Goal: Task Accomplishment & Management: Manage account settings

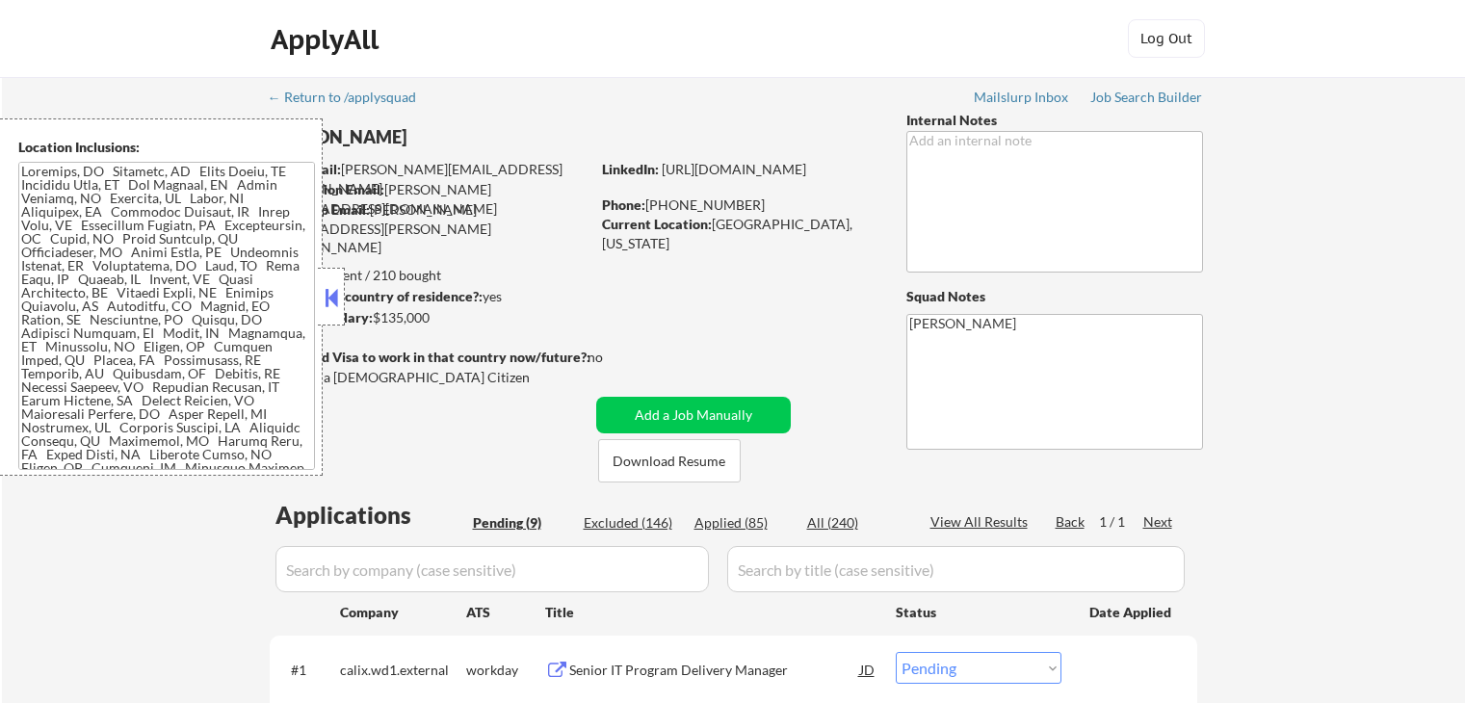
select select ""pending""
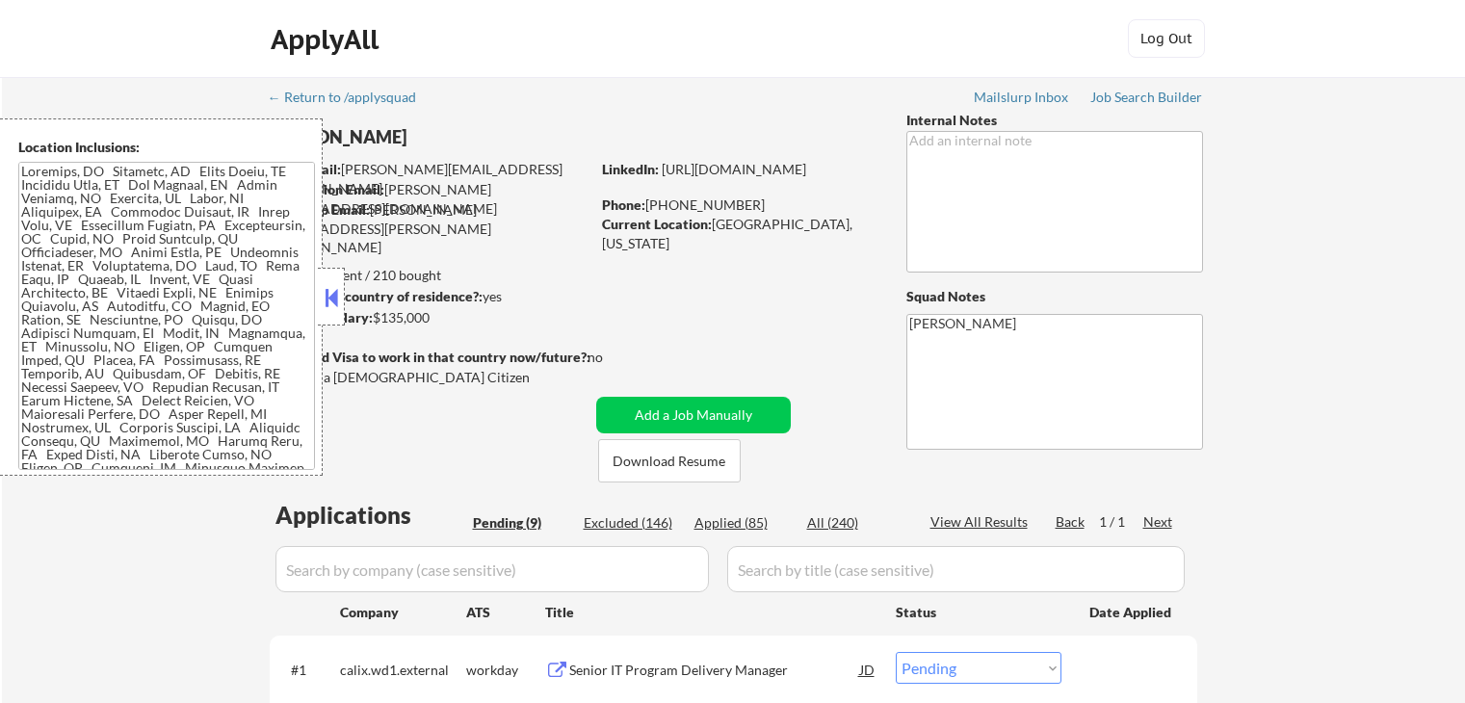
select select ""pending""
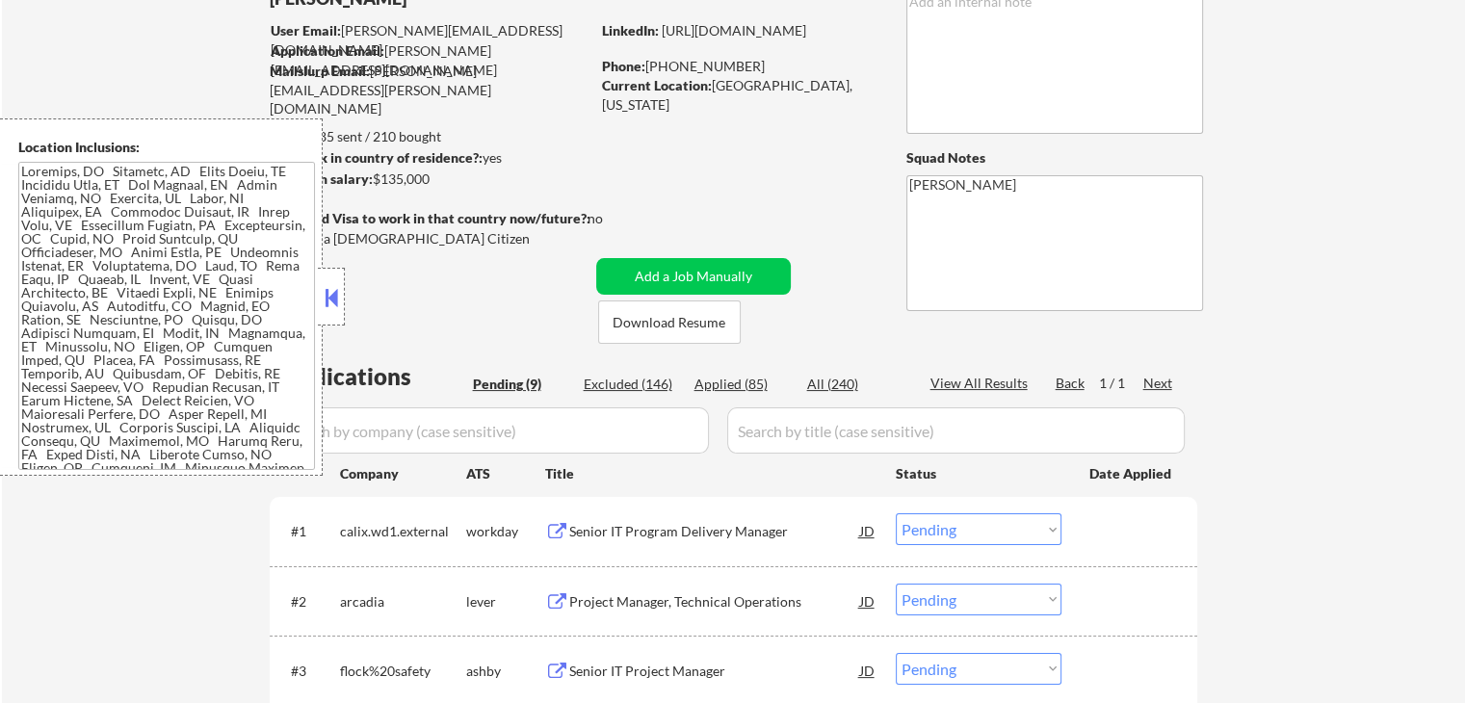
scroll to position [289, 0]
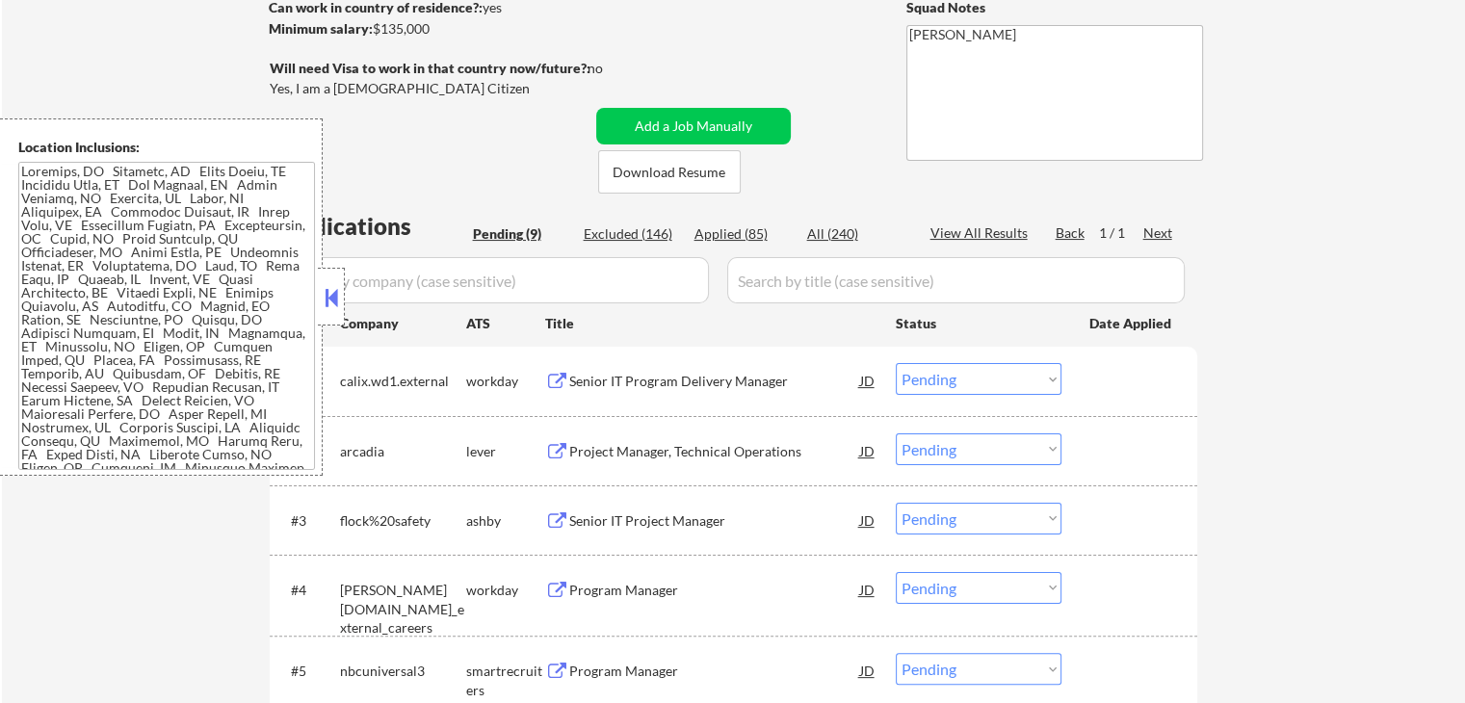
click at [586, 474] on div "#2 arcadia lever Project Manager, Technical Operations JD Choose an option... P…" at bounding box center [729, 451] width 909 height 52
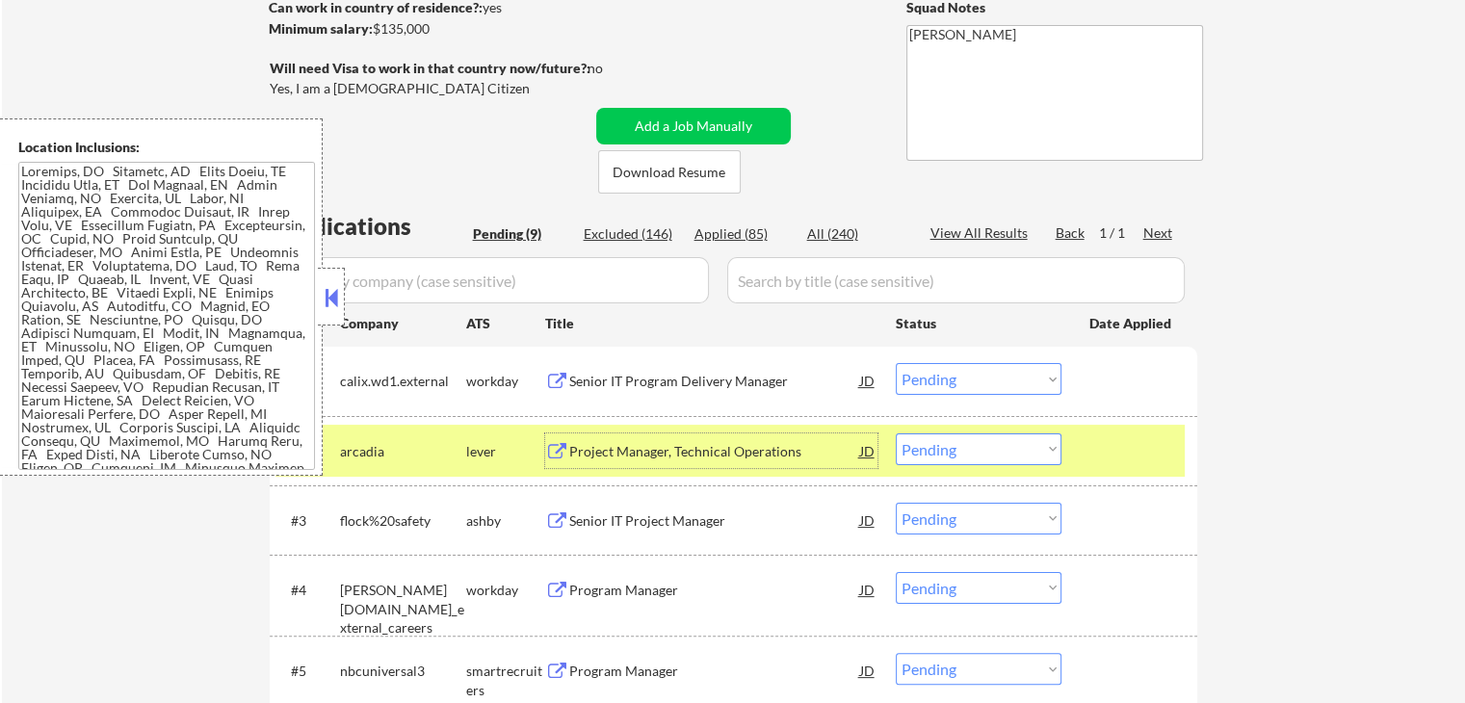
click at [661, 449] on div "Project Manager, Technical Operations" at bounding box center [714, 451] width 291 height 19
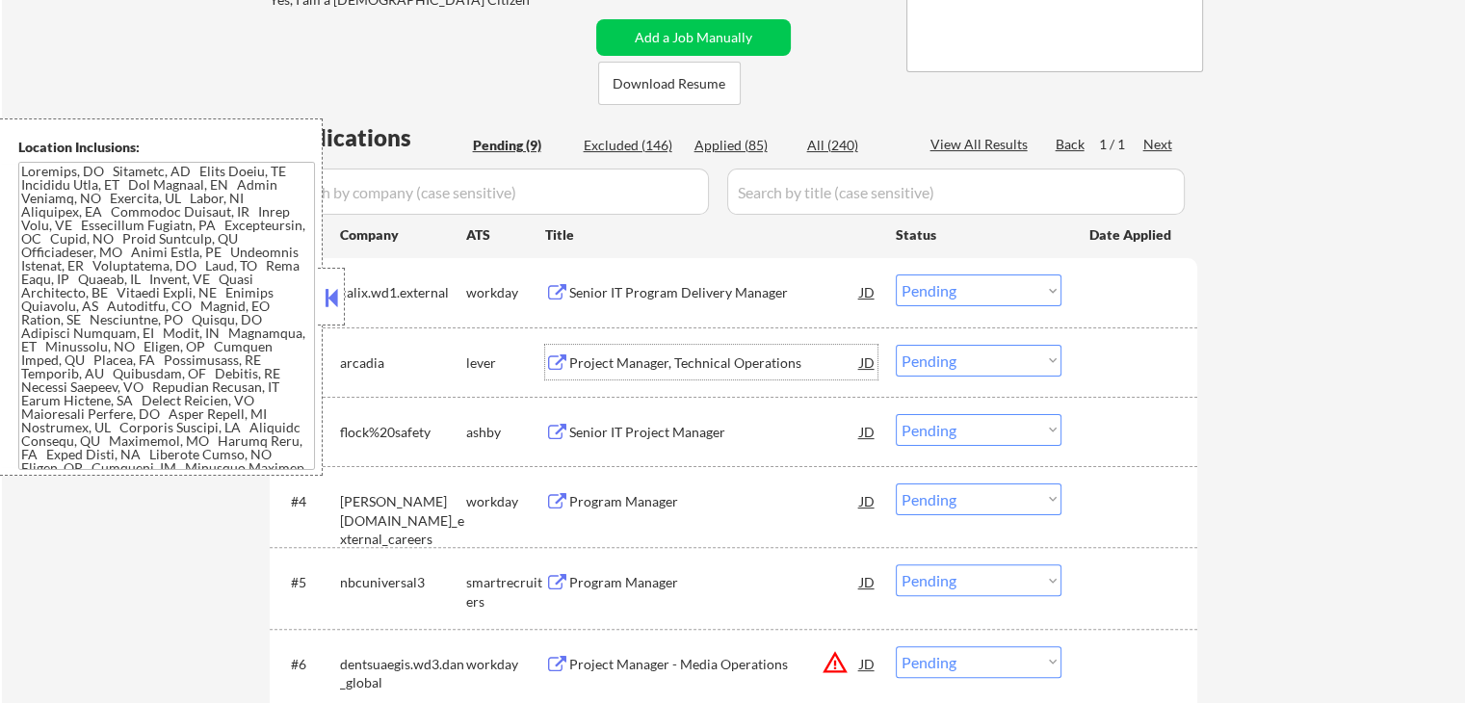
scroll to position [482, 0]
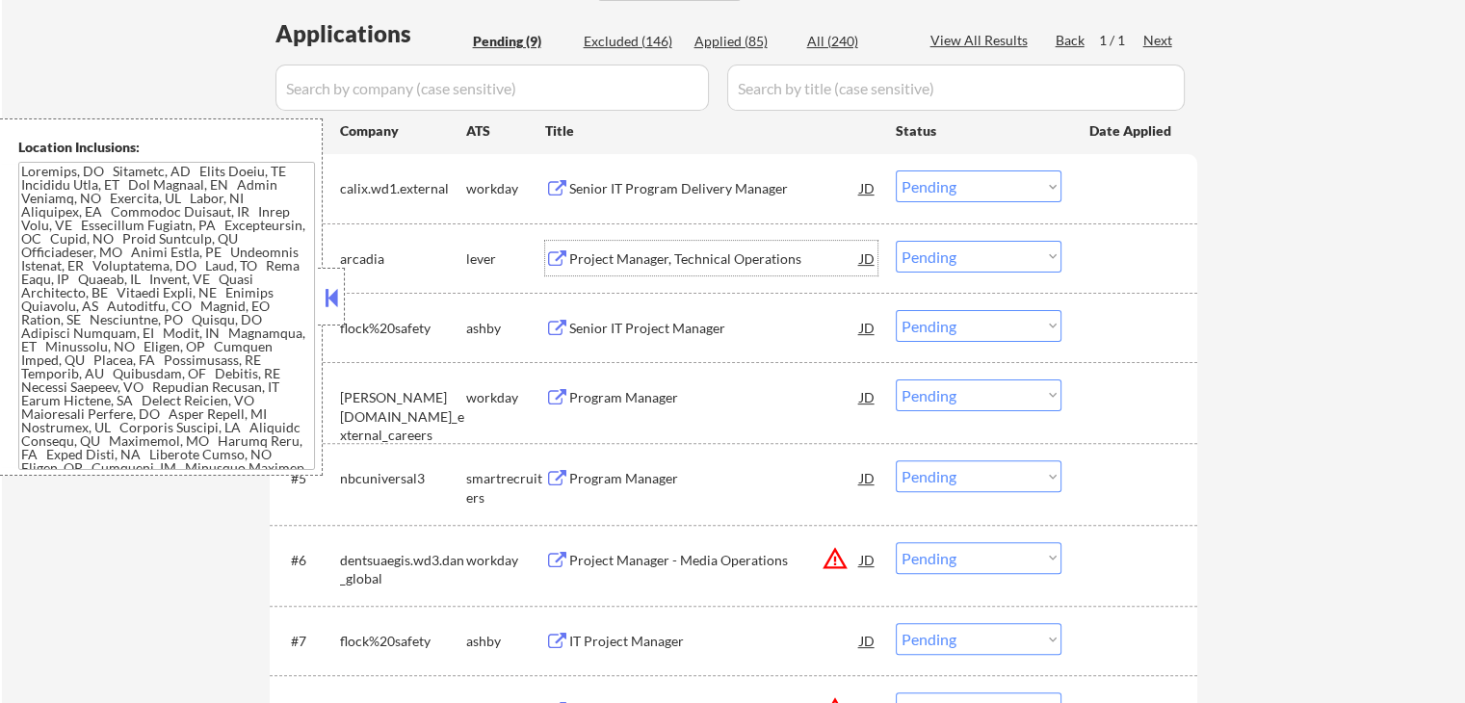
click at [600, 324] on div "Senior IT Project Manager" at bounding box center [714, 328] width 291 height 19
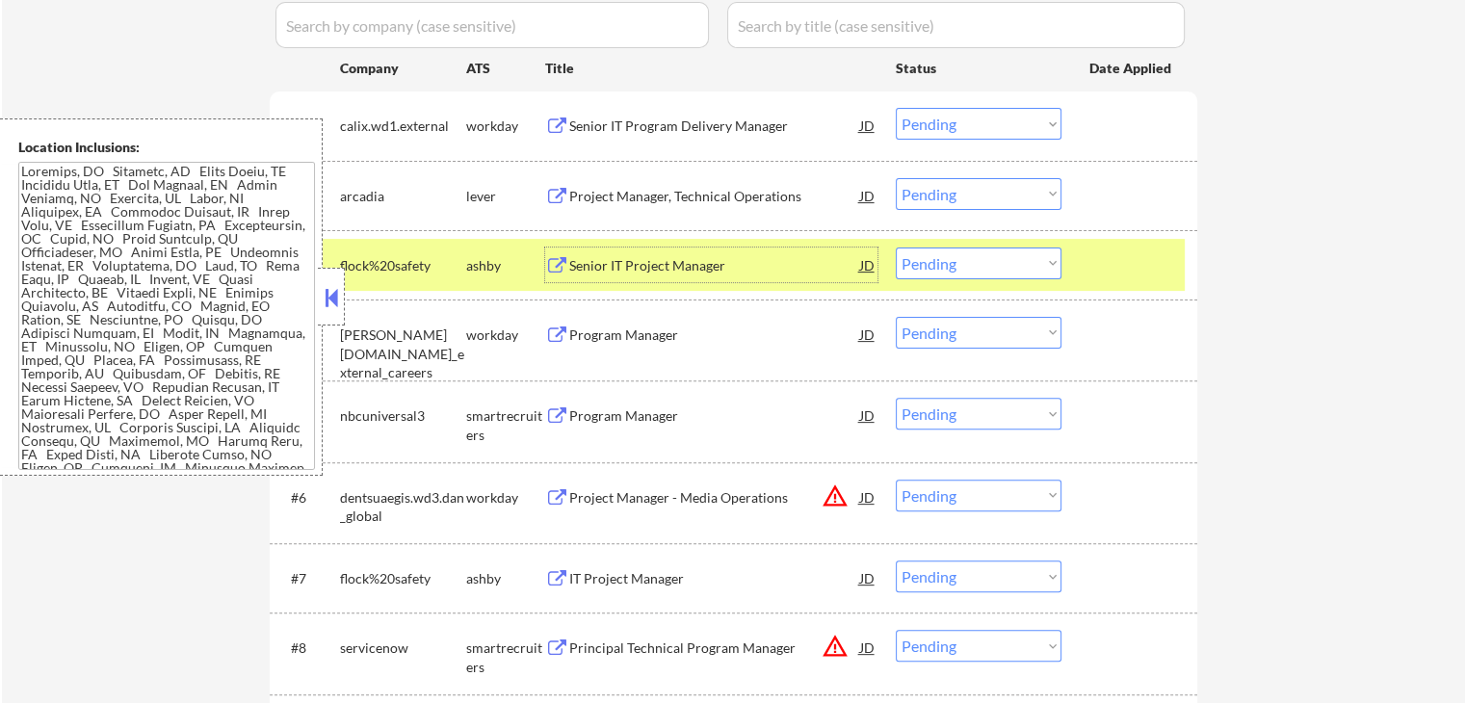
scroll to position [578, 0]
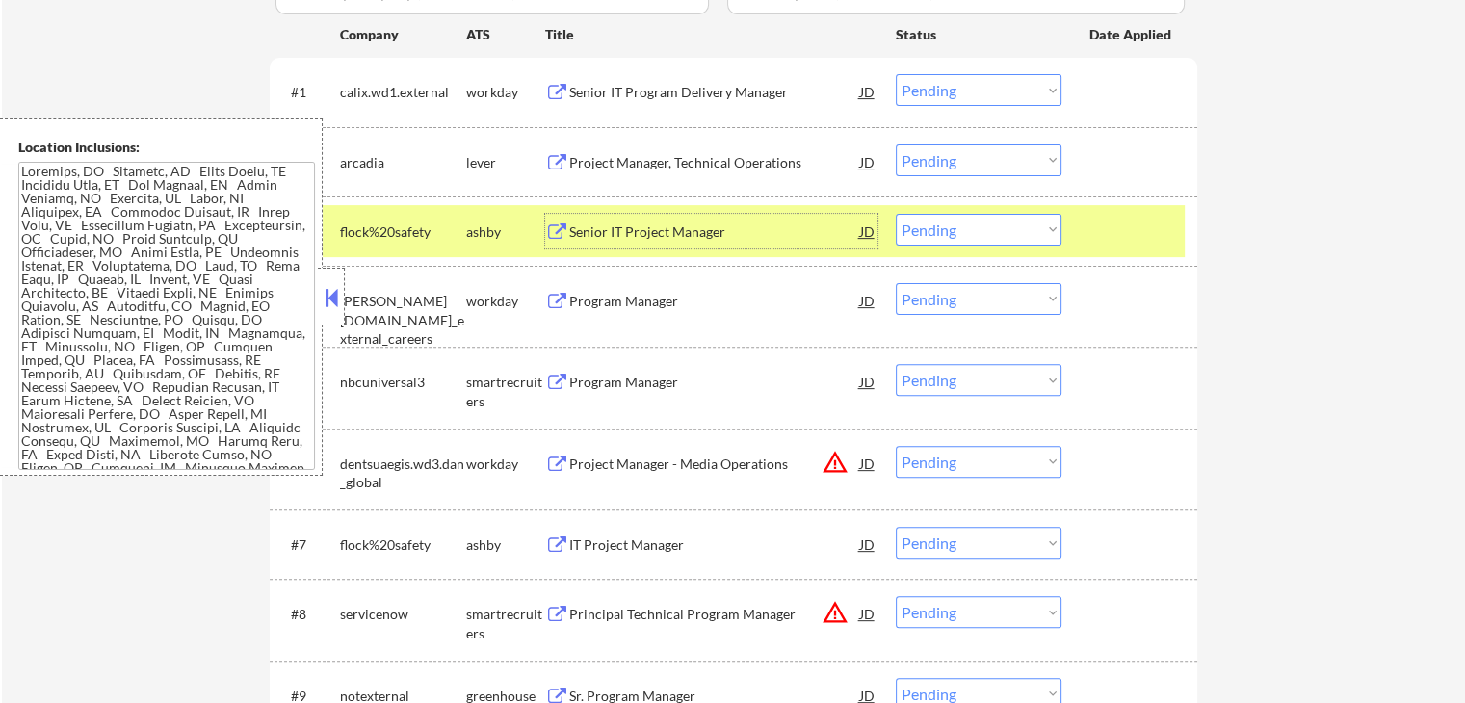
click at [938, 163] on select "Choose an option... Pending Applied Excluded (Questions) Excluded (Expired) Exc…" at bounding box center [979, 160] width 166 height 32
click at [896, 144] on select "Choose an option... Pending Applied Excluded (Questions) Excluded (Expired) Exc…" at bounding box center [979, 160] width 166 height 32
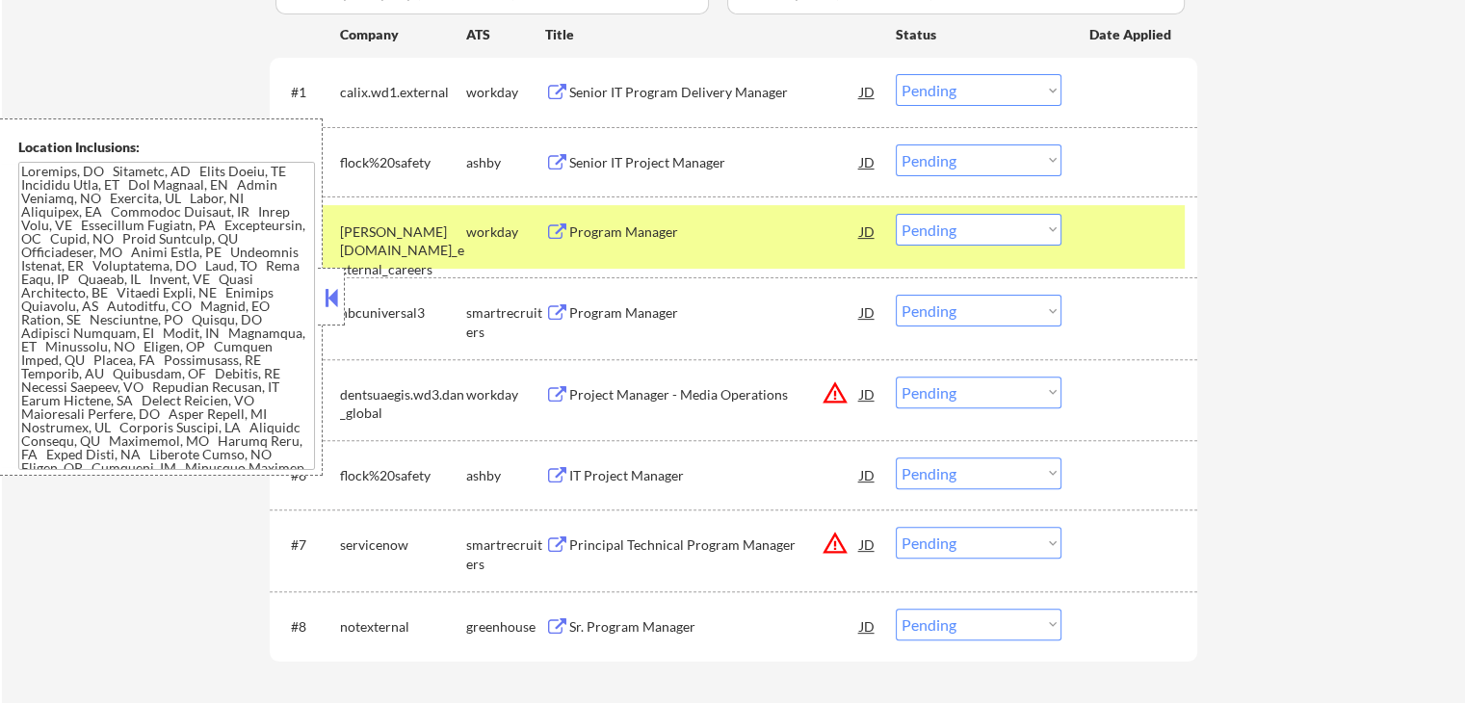
click at [972, 154] on select "Choose an option... Pending Applied Excluded (Questions) Excluded (Expired) Exc…" at bounding box center [979, 160] width 166 height 32
click at [896, 144] on select "Choose an option... Pending Applied Excluded (Questions) Excluded (Expired) Exc…" at bounding box center [979, 160] width 166 height 32
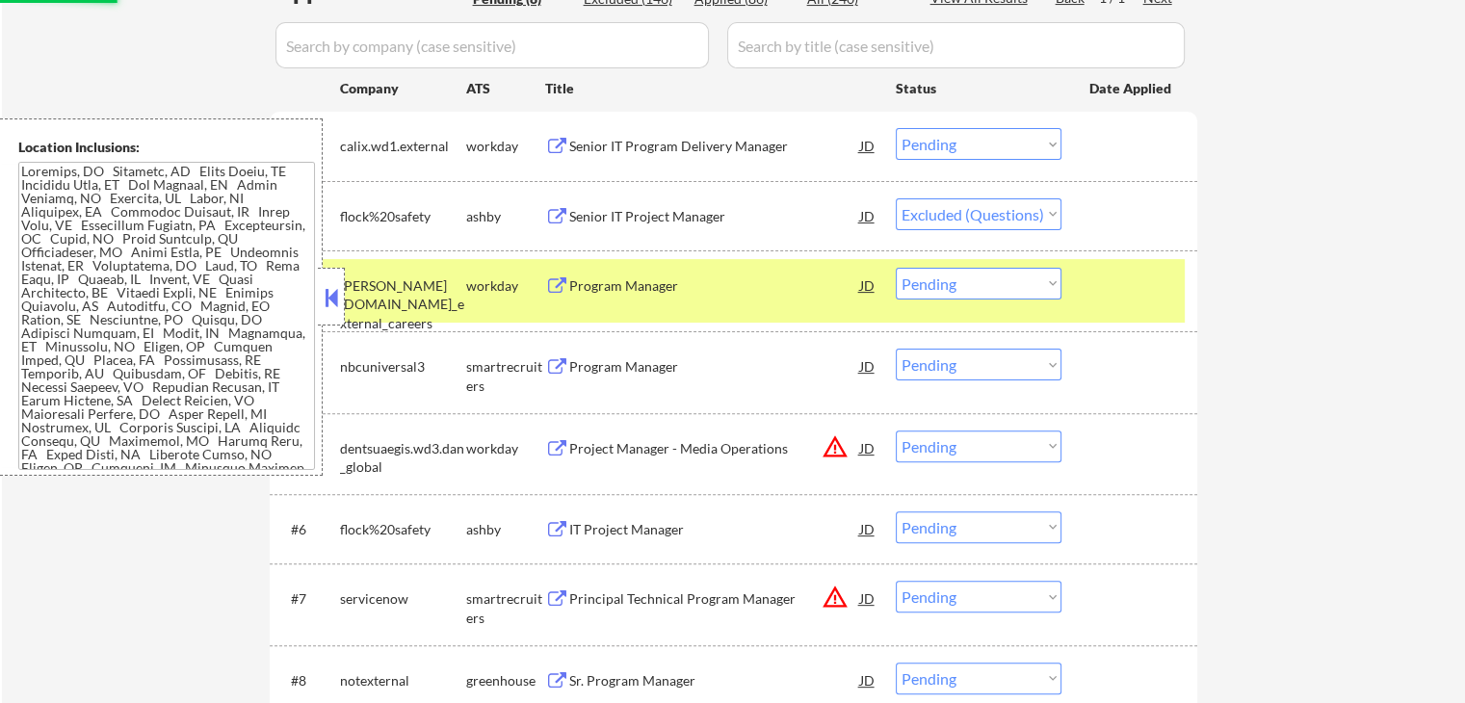
scroll to position [482, 0]
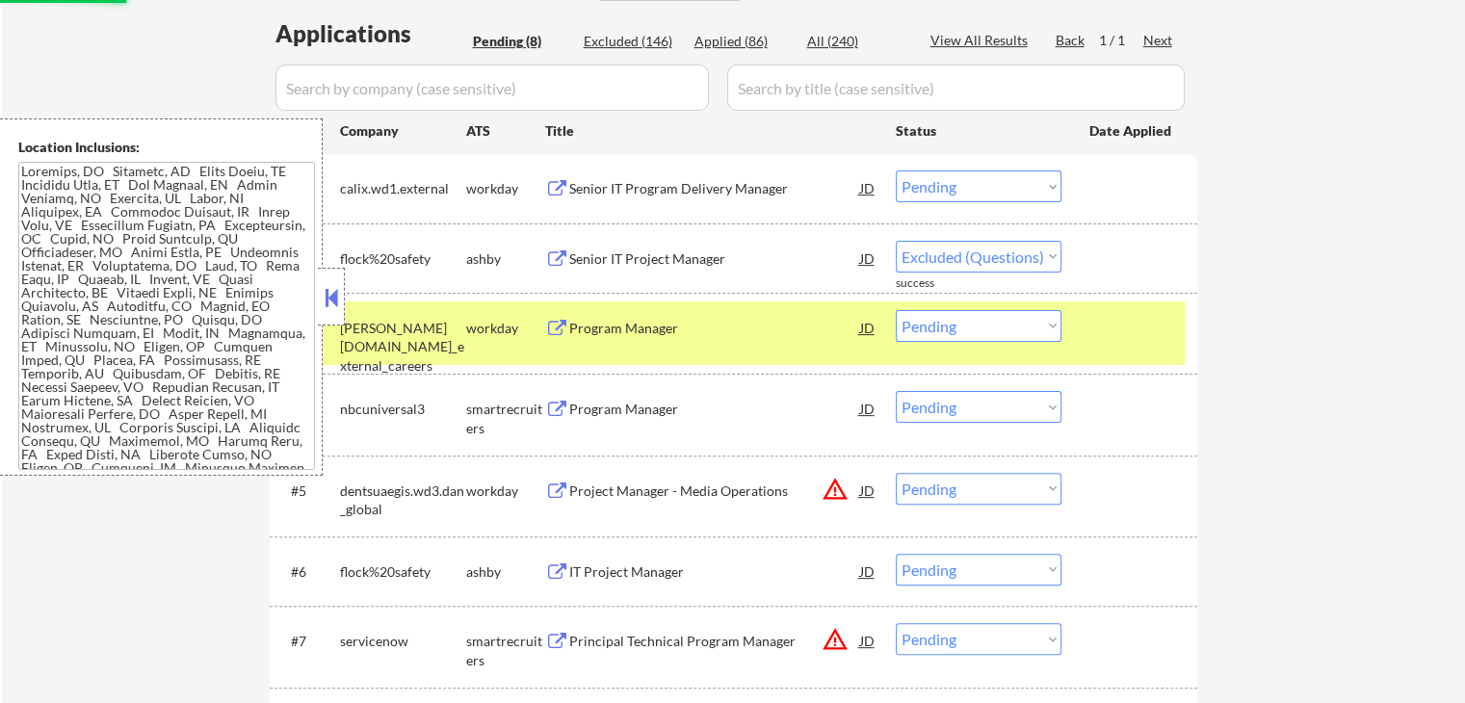
select select ""pending""
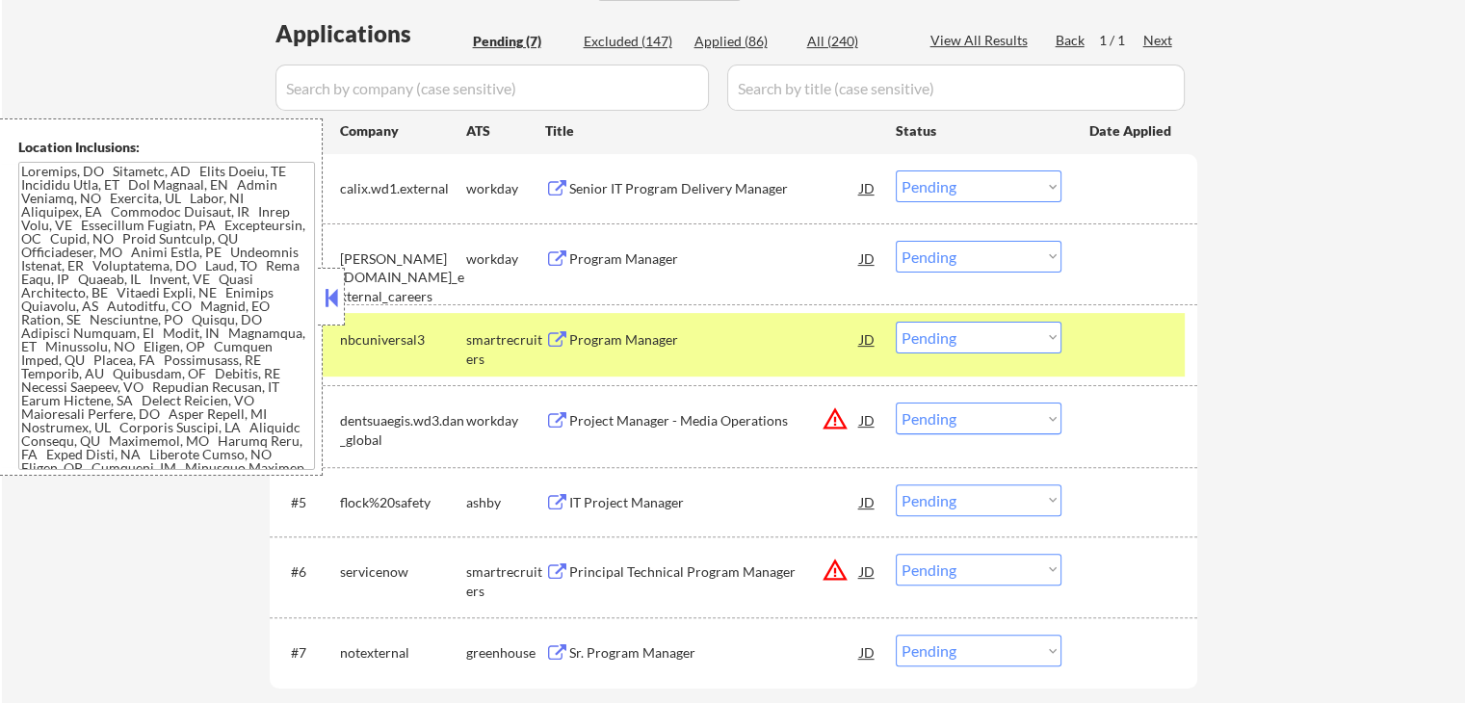
click at [587, 342] on div "Program Manager" at bounding box center [714, 339] width 291 height 19
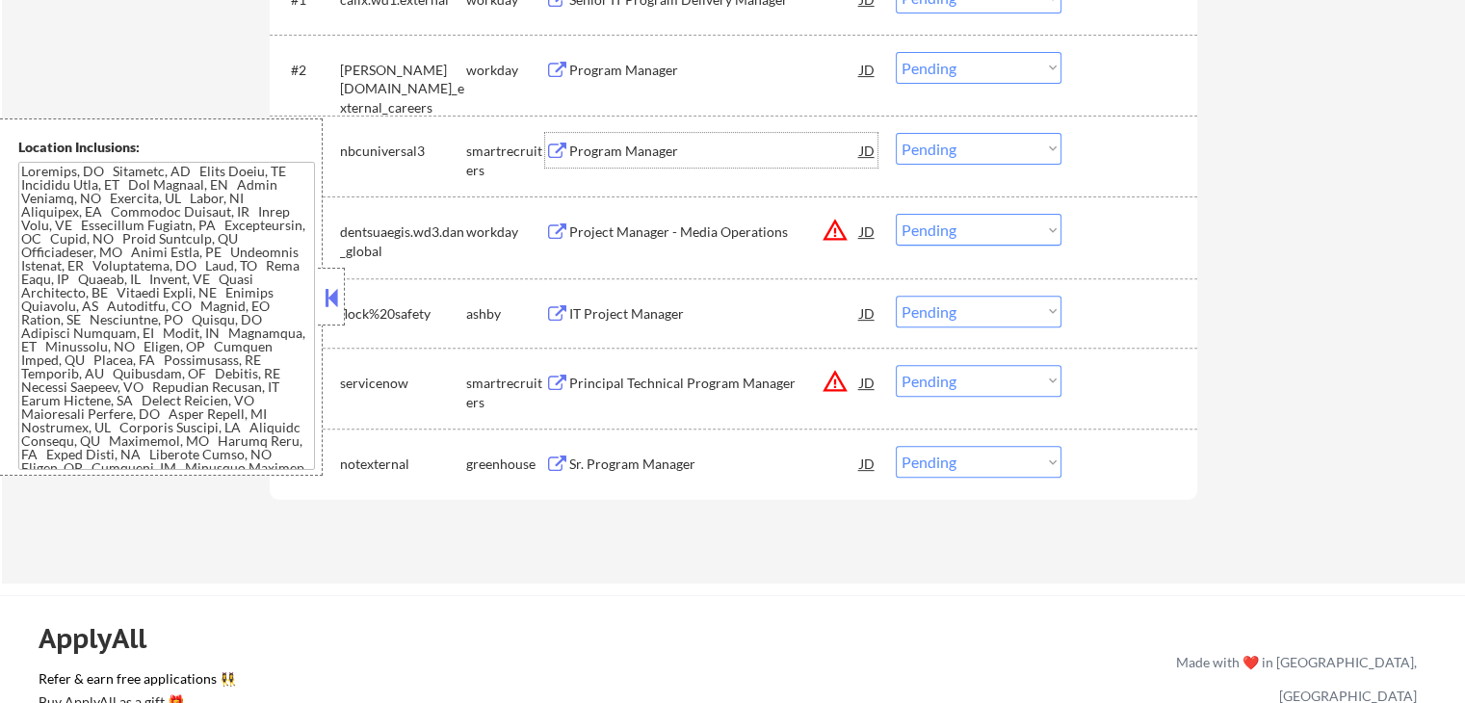
scroll to position [674, 0]
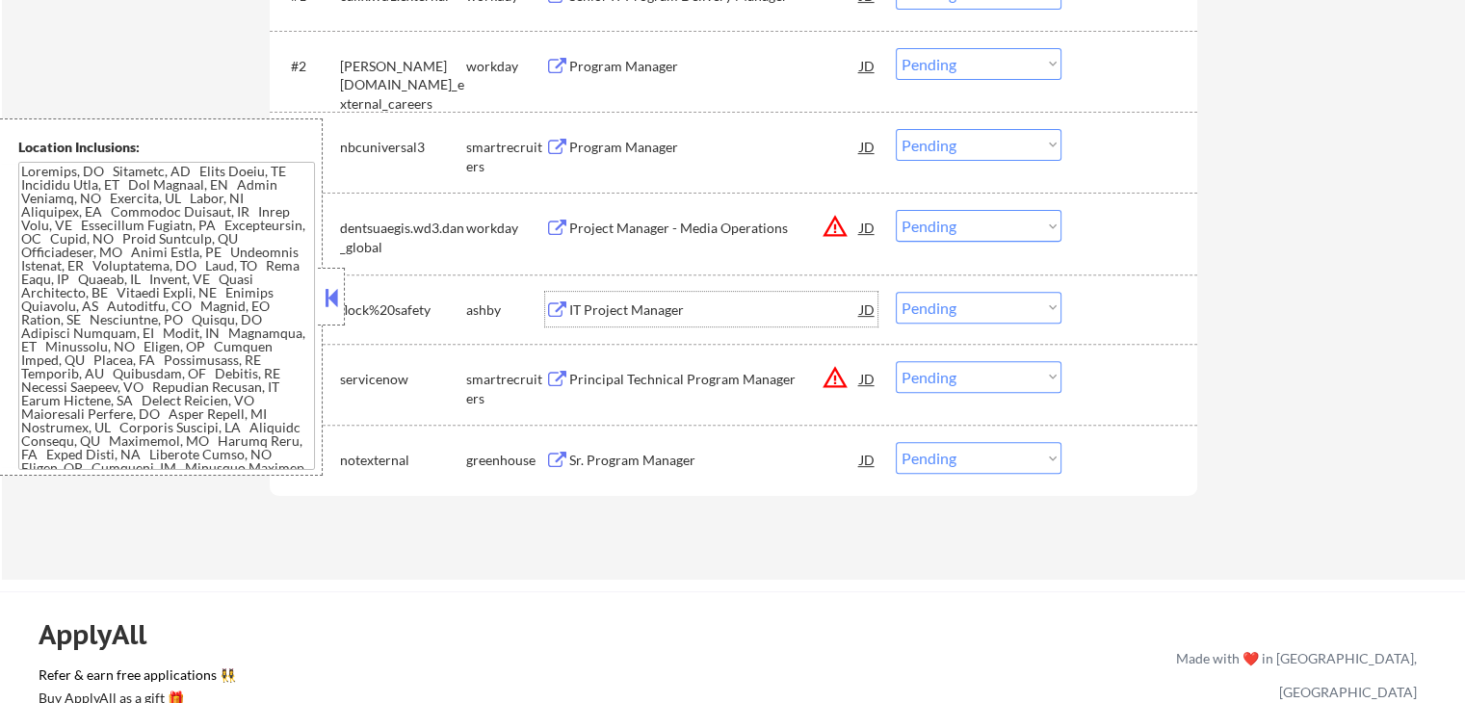
click at [589, 321] on div "IT Project Manager" at bounding box center [714, 309] width 291 height 35
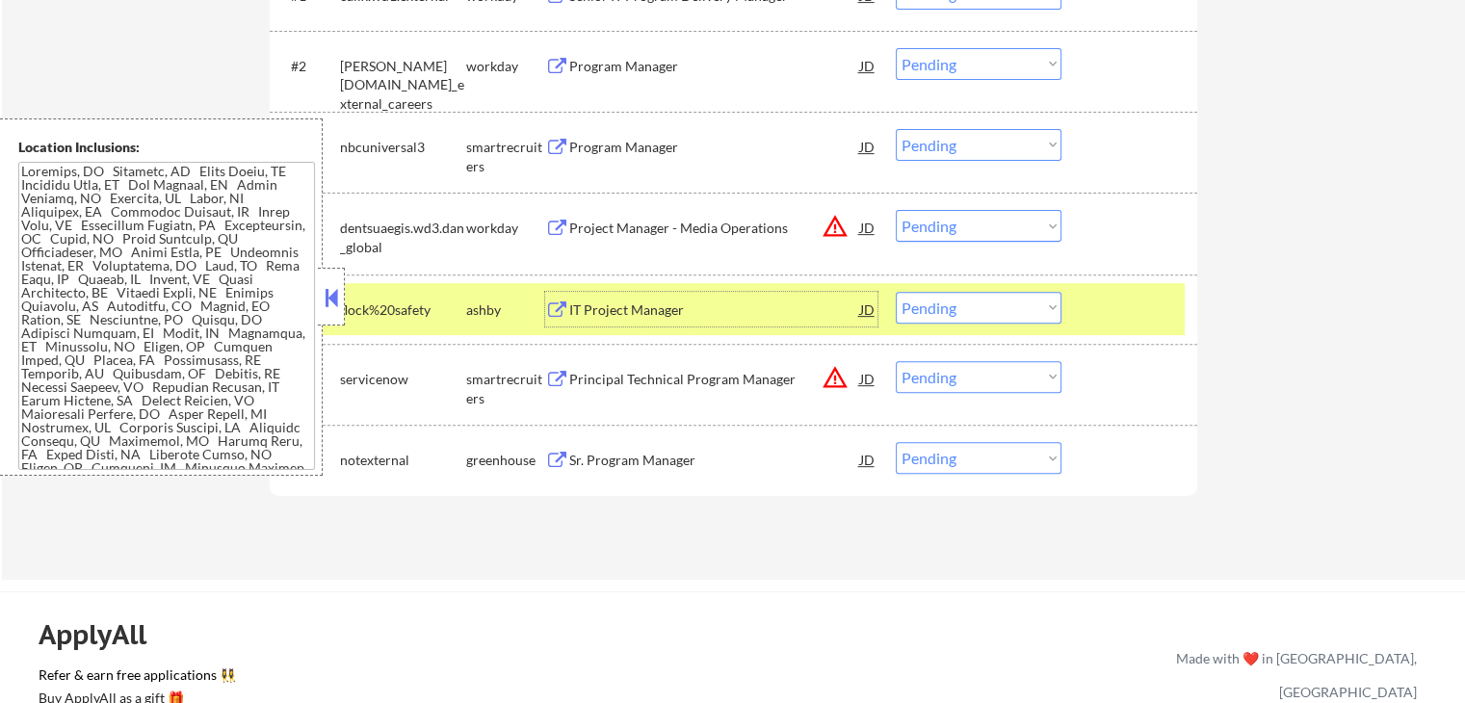
click at [949, 305] on select "Choose an option... Pending Applied Excluded (Questions) Excluded (Expired) Exc…" at bounding box center [979, 308] width 166 height 32
click at [896, 292] on select "Choose an option... Pending Applied Excluded (Questions) Excluded (Expired) Exc…" at bounding box center [979, 308] width 166 height 32
click at [760, 526] on div "Applications Pending (7) Excluded (147) Applied (86) All (240) View All Results…" at bounding box center [733, 184] width 927 height 718
click at [655, 461] on div "Sr. Program Manager" at bounding box center [714, 460] width 291 height 19
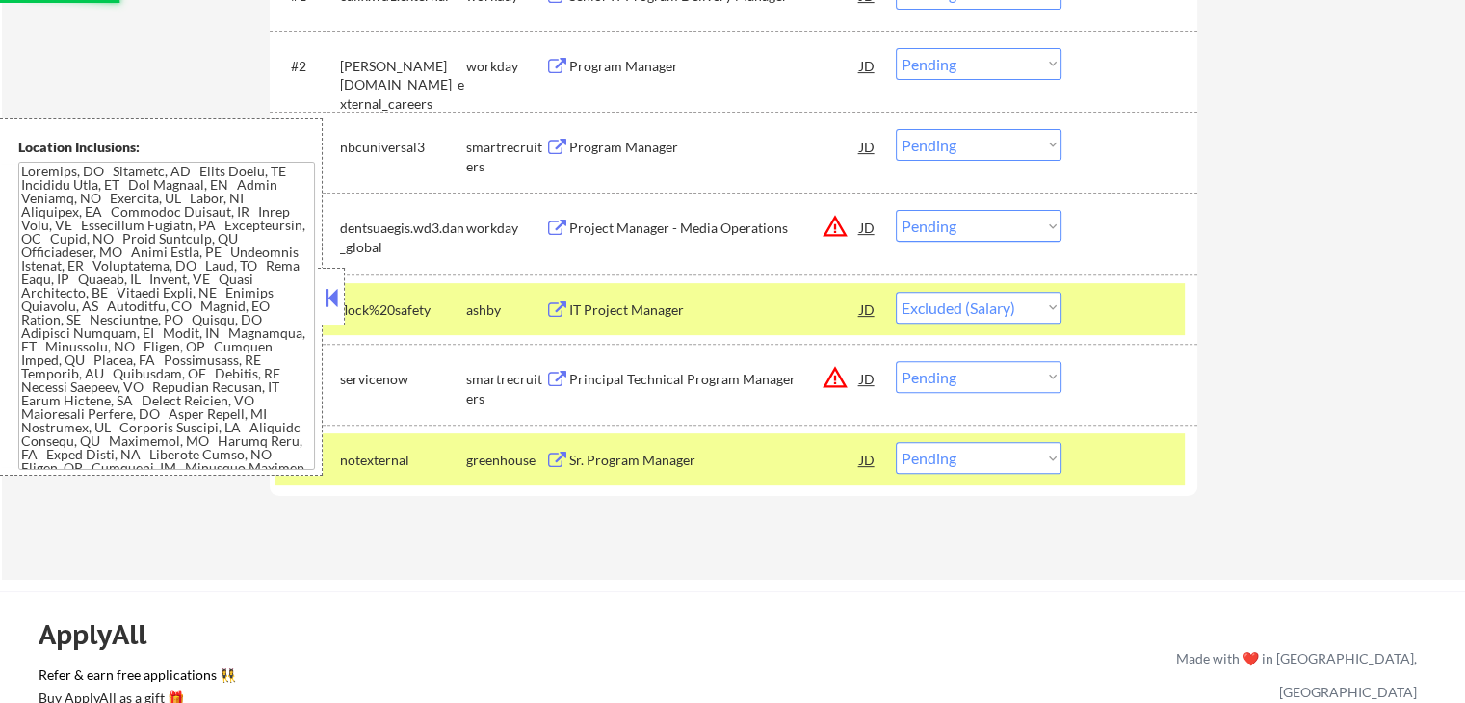
select select ""pending""
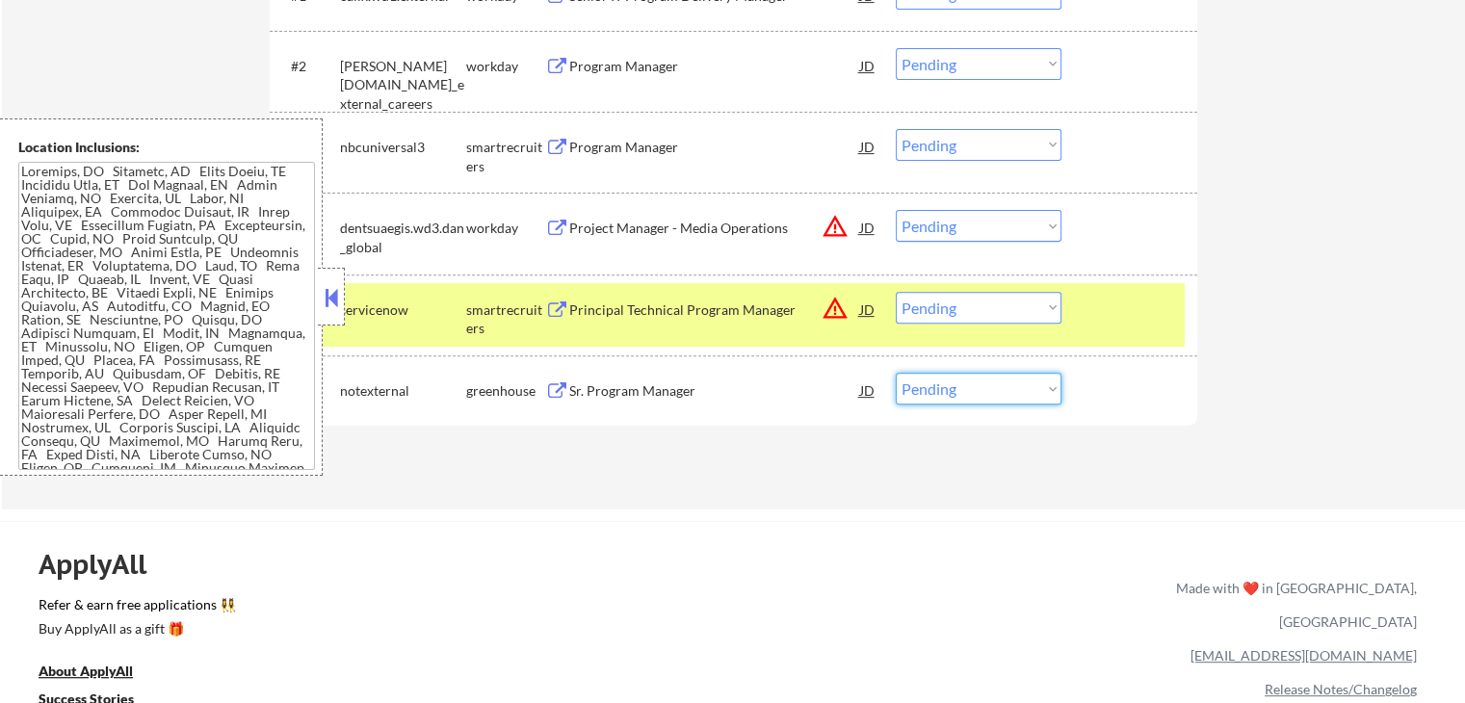
click at [976, 377] on select "Choose an option... Pending Applied Excluded (Questions) Excluded (Expired) Exc…" at bounding box center [979, 389] width 166 height 32
select select ""excluded__salary_""
click at [896, 373] on select "Choose an option... Pending Applied Excluded (Questions) Excluded (Expired) Exc…" at bounding box center [979, 389] width 166 height 32
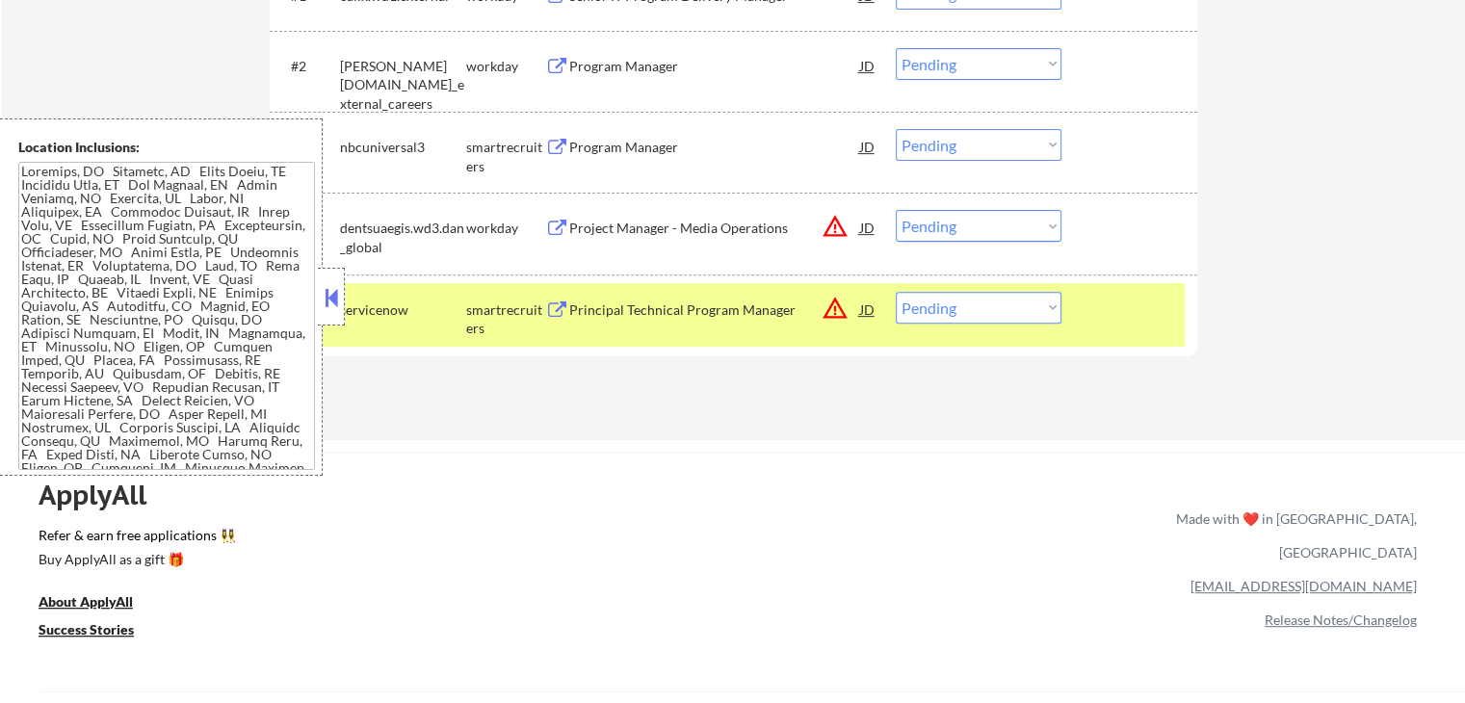
scroll to position [578, 0]
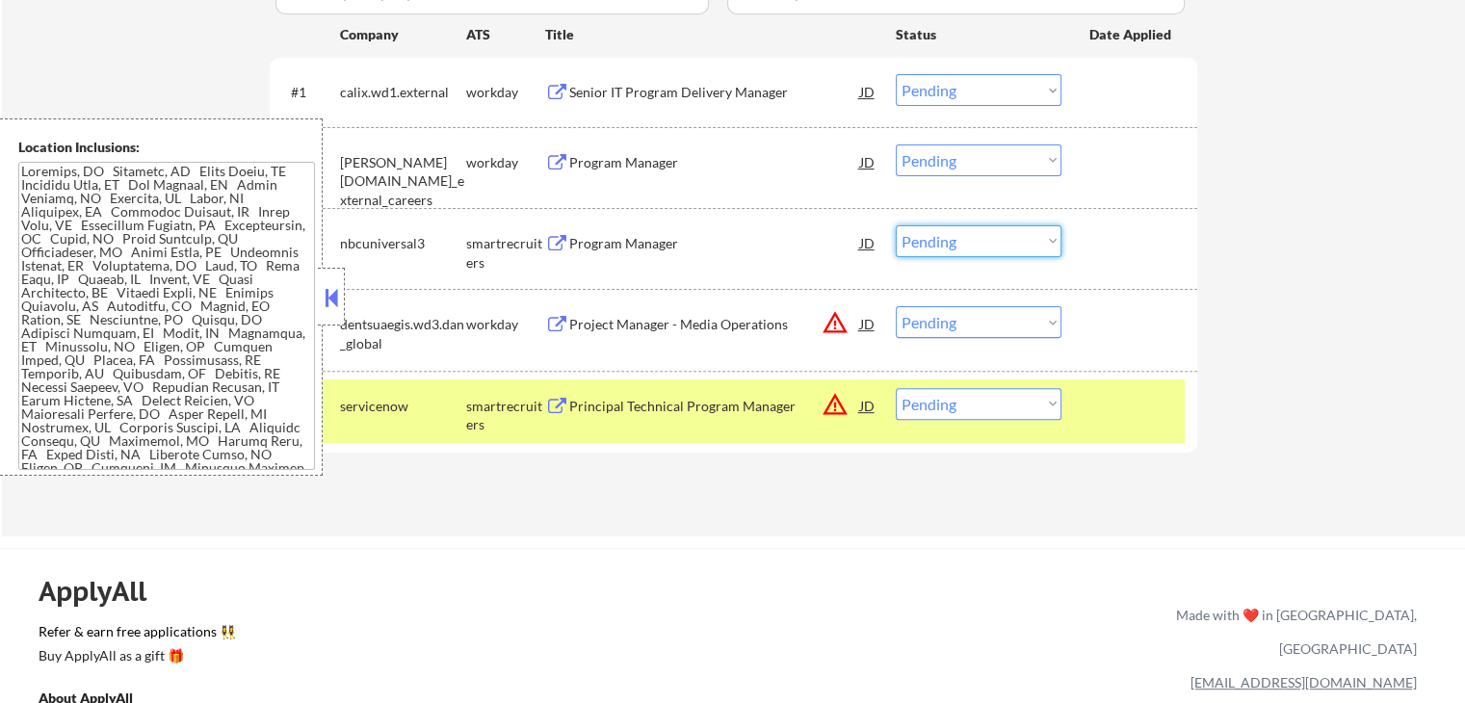
click at [948, 228] on select "Choose an option... Pending Applied Excluded (Questions) Excluded (Expired) Exc…" at bounding box center [979, 241] width 166 height 32
click at [896, 225] on select "Choose an option... Pending Applied Excluded (Questions) Excluded (Expired) Exc…" at bounding box center [979, 241] width 166 height 32
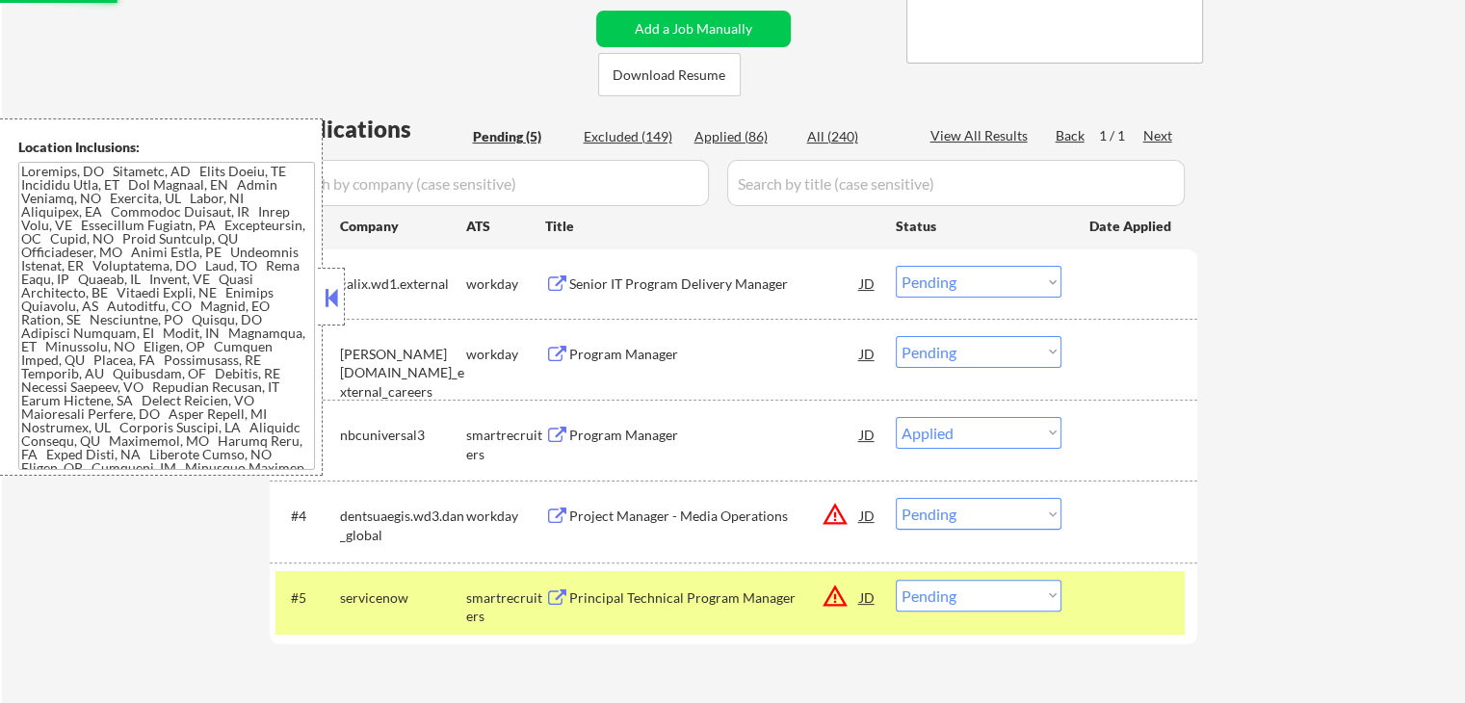
scroll to position [385, 0]
select select ""pending""
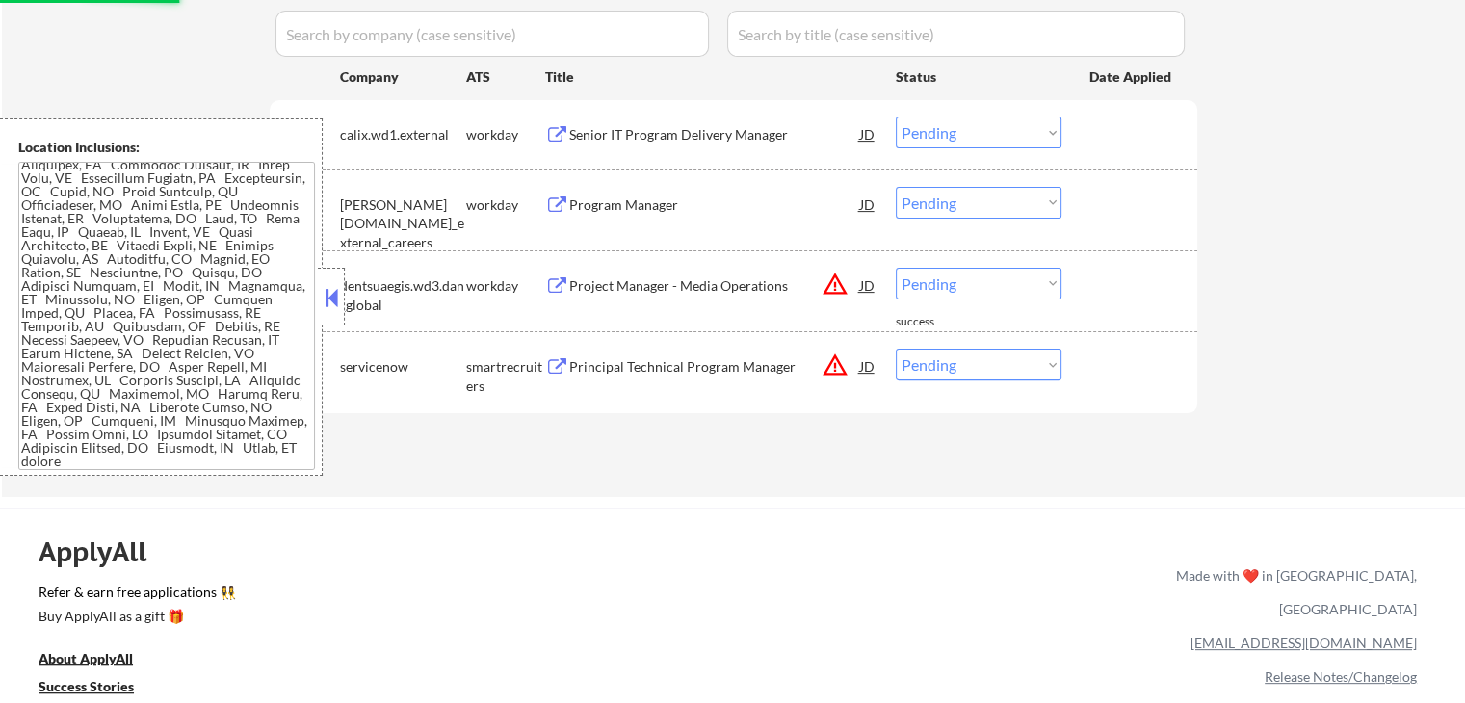
scroll to position [674, 0]
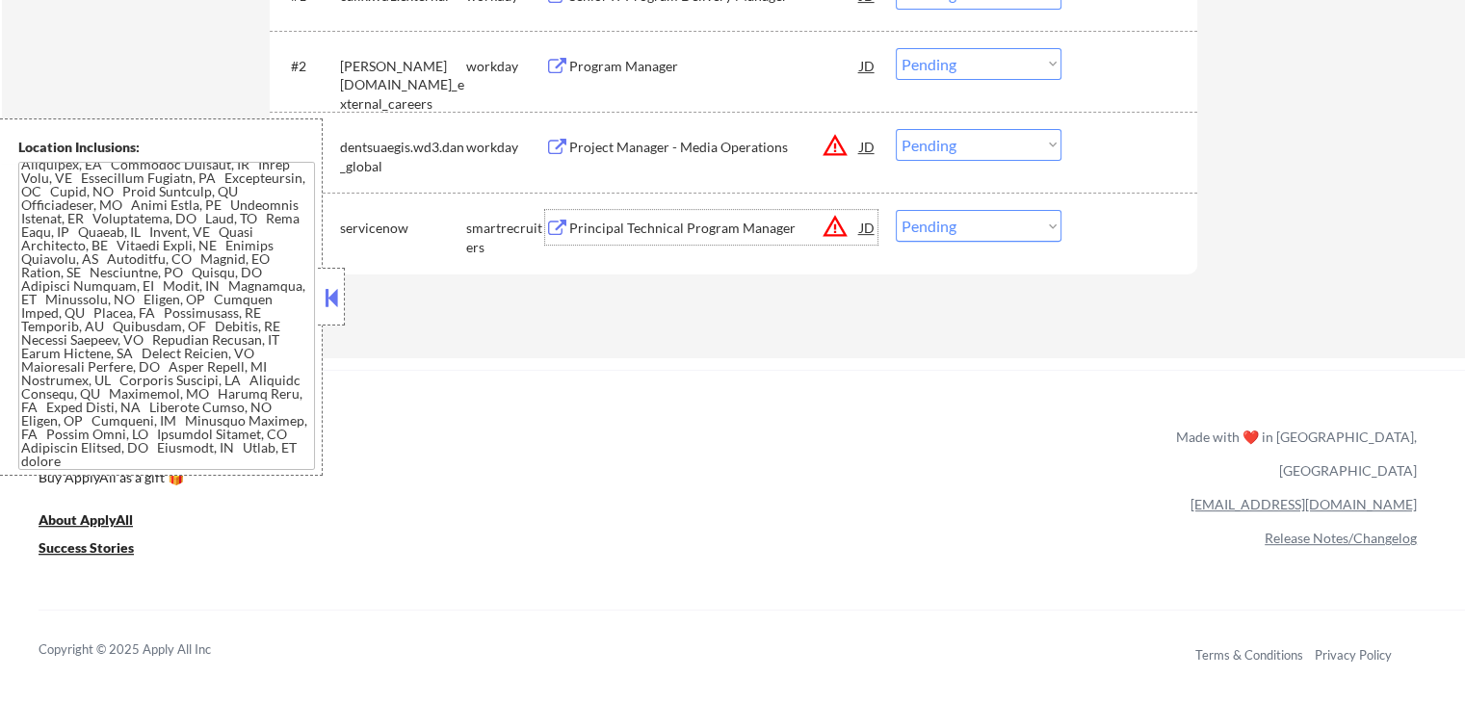
click at [735, 221] on div "Principal Technical Program Manager" at bounding box center [714, 228] width 291 height 19
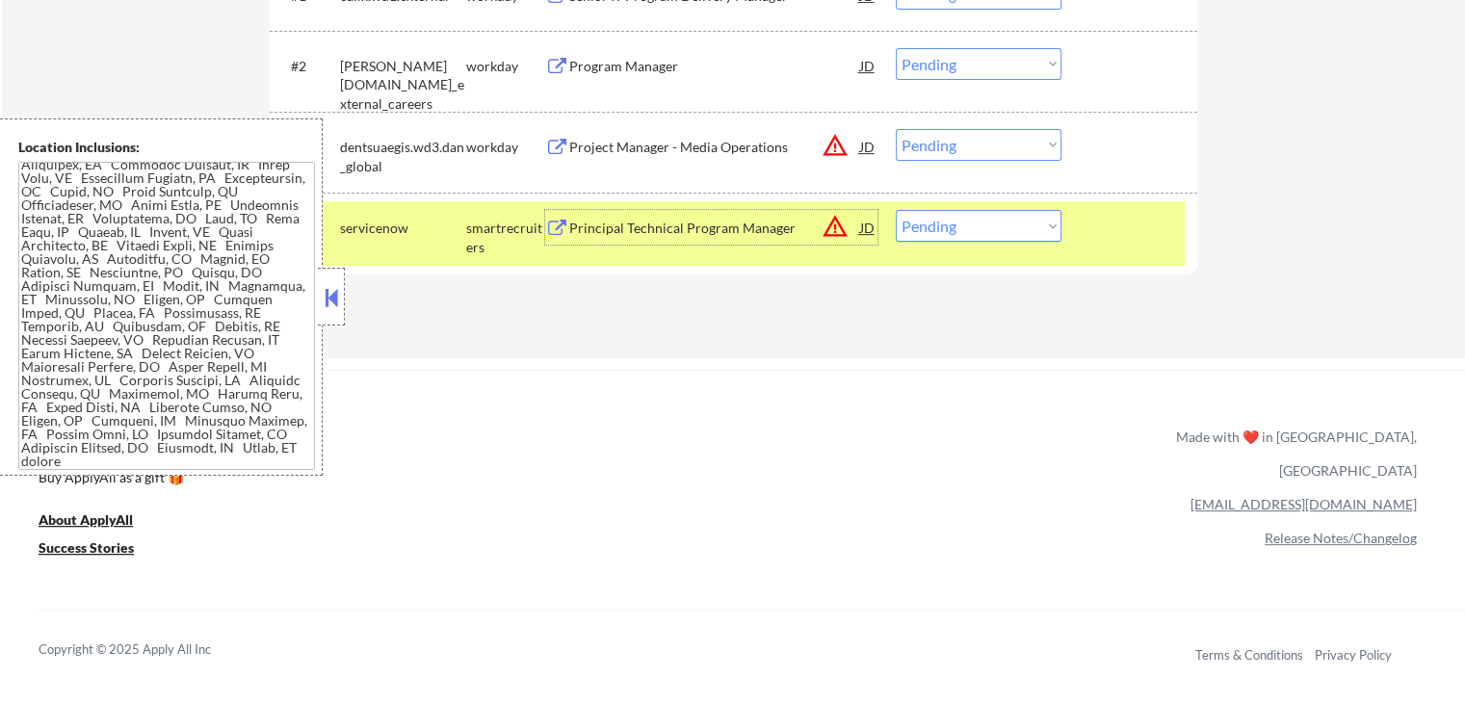
click at [643, 136] on div "Project Manager - Media Operations" at bounding box center [714, 146] width 291 height 35
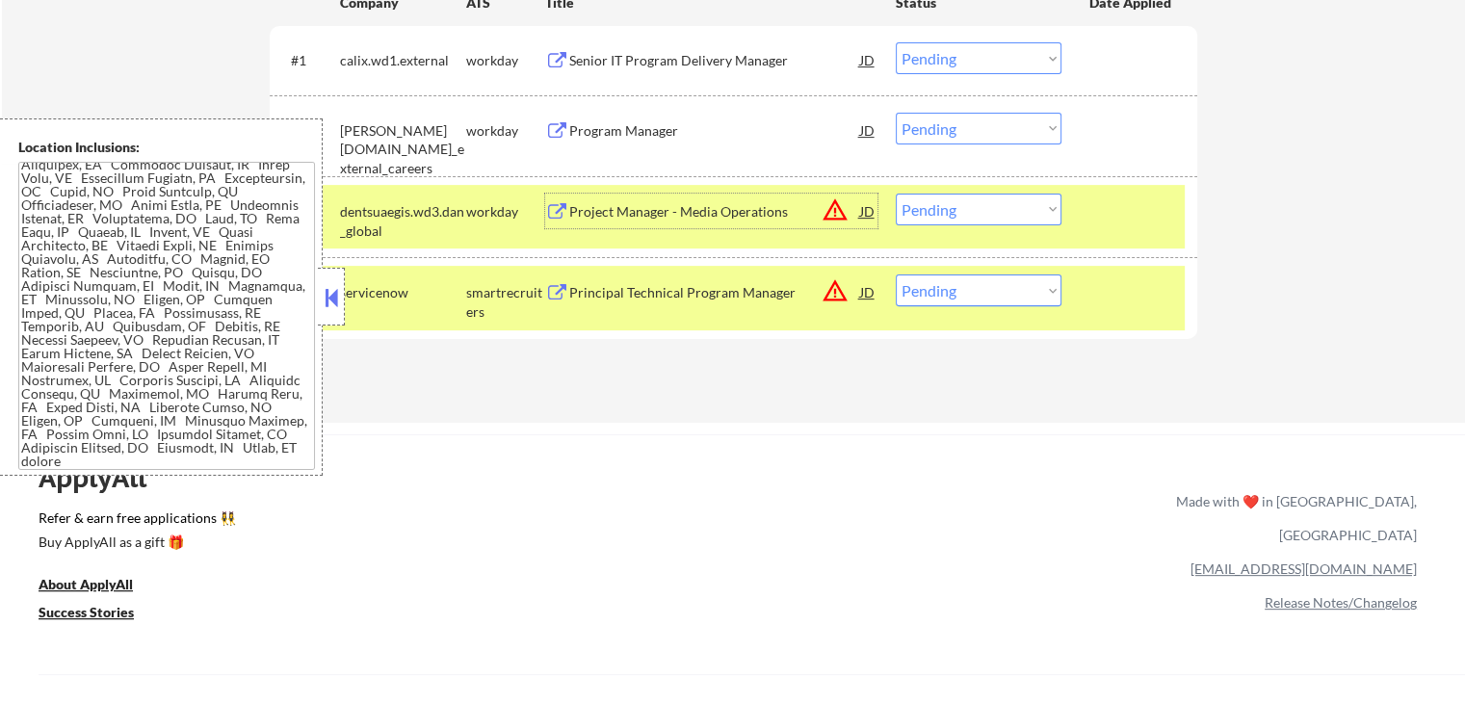
scroll to position [578, 0]
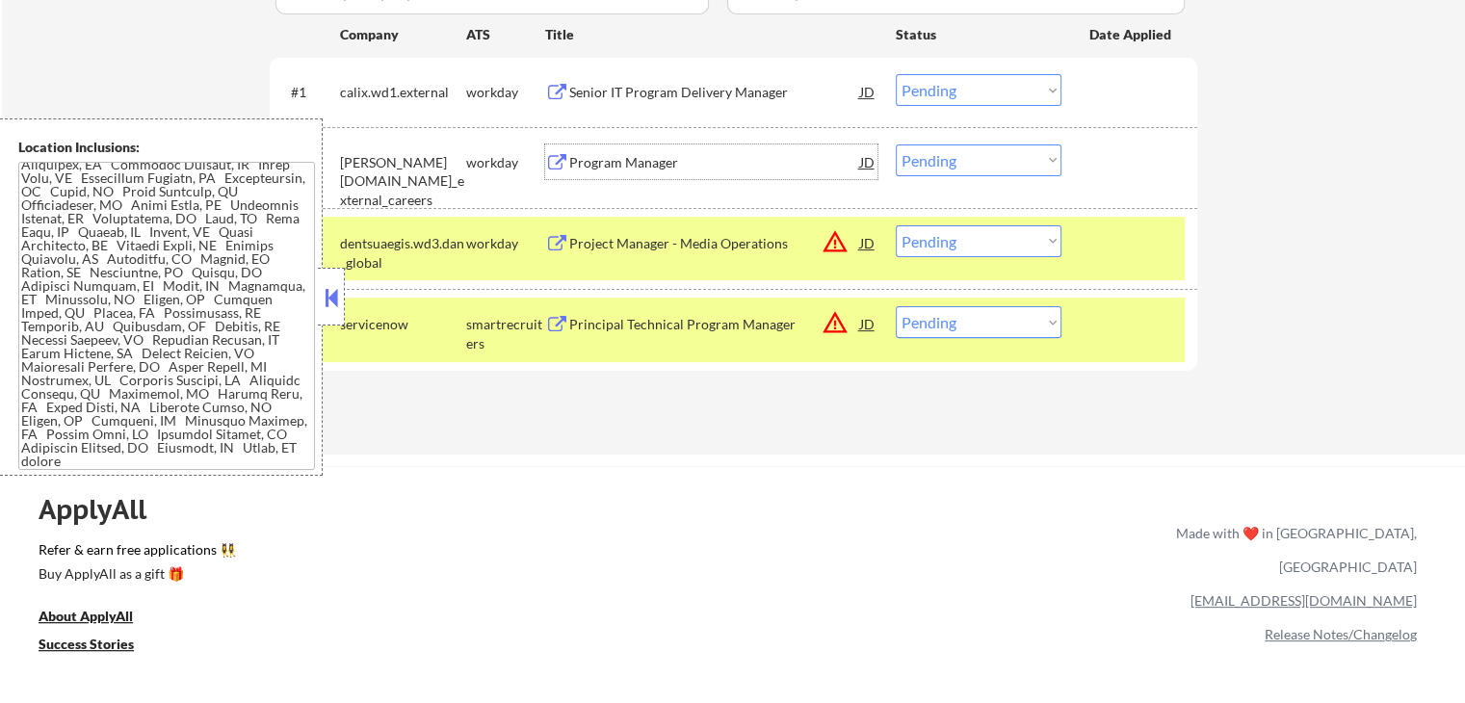
click at [597, 151] on div "Program Manager" at bounding box center [714, 161] width 291 height 35
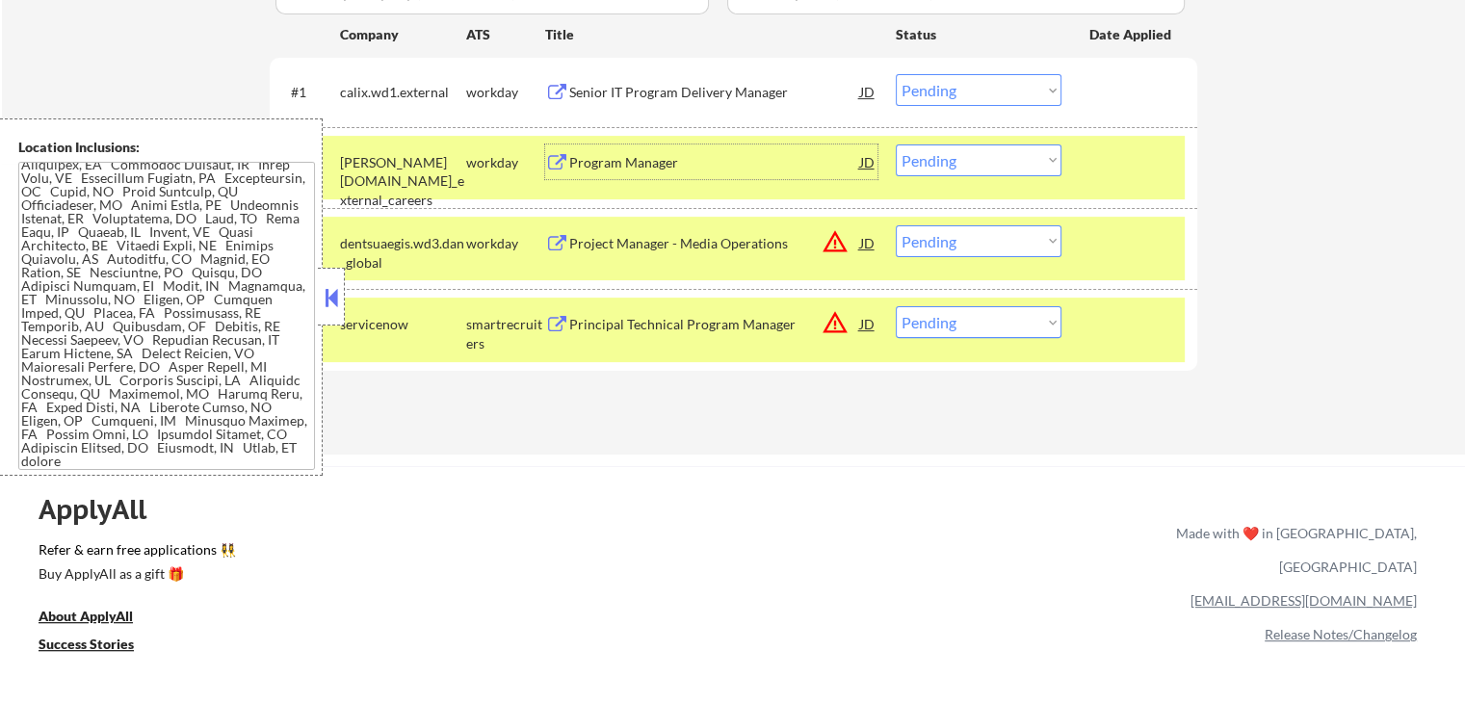
click at [622, 88] on div "Senior IT Program Delivery Manager" at bounding box center [714, 92] width 291 height 19
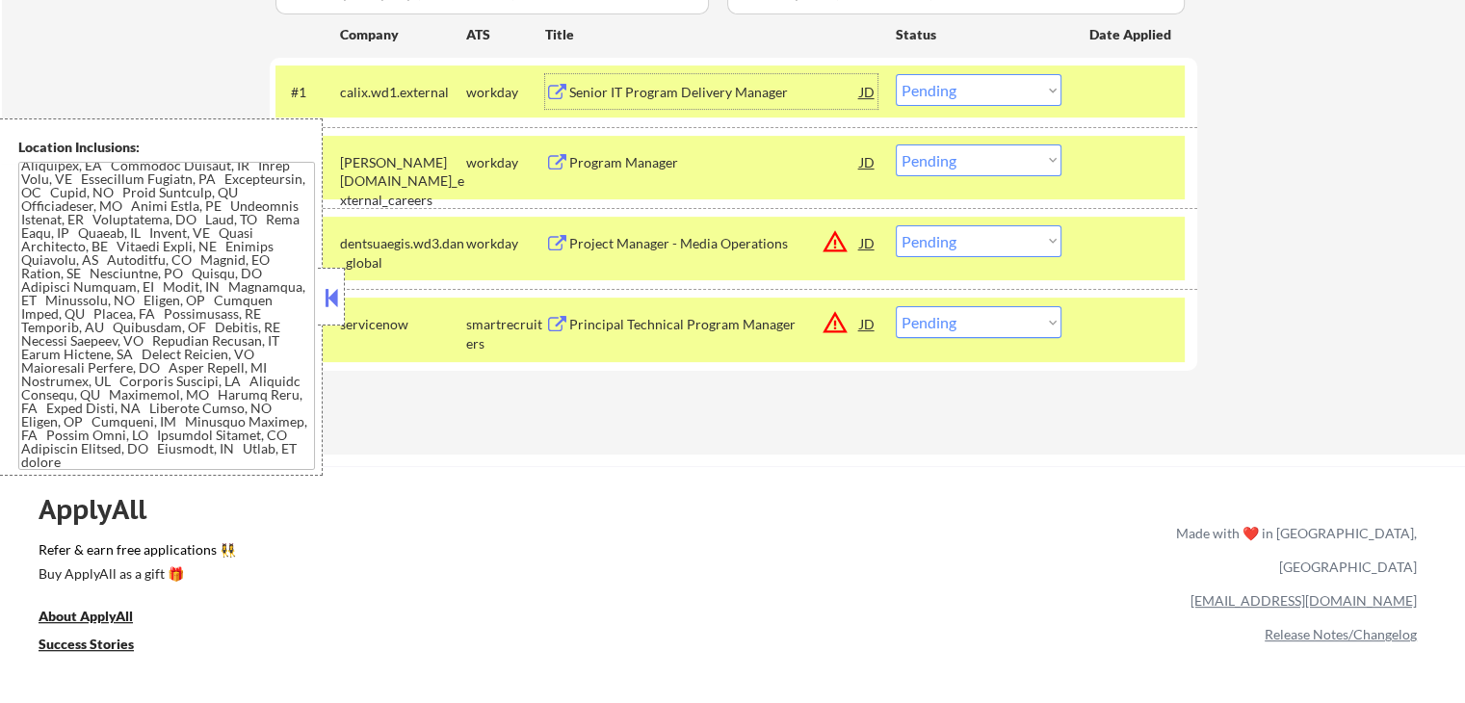
scroll to position [47, 0]
click at [944, 95] on select "Choose an option... Pending Applied Excluded (Questions) Excluded (Expired) Exc…" at bounding box center [979, 90] width 166 height 32
click at [896, 74] on select "Choose an option... Pending Applied Excluded (Questions) Excluded (Expired) Exc…" at bounding box center [979, 90] width 166 height 32
select select ""pending""
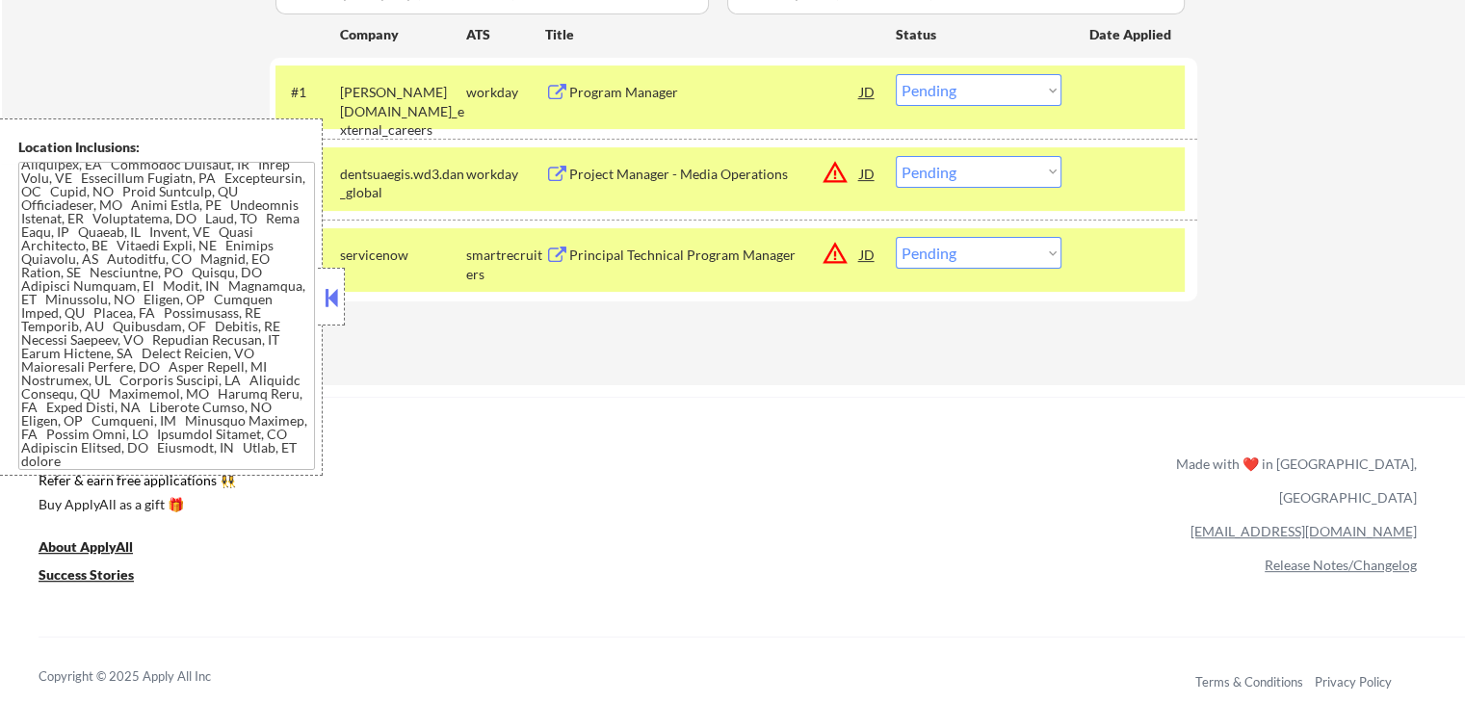
scroll to position [0, 0]
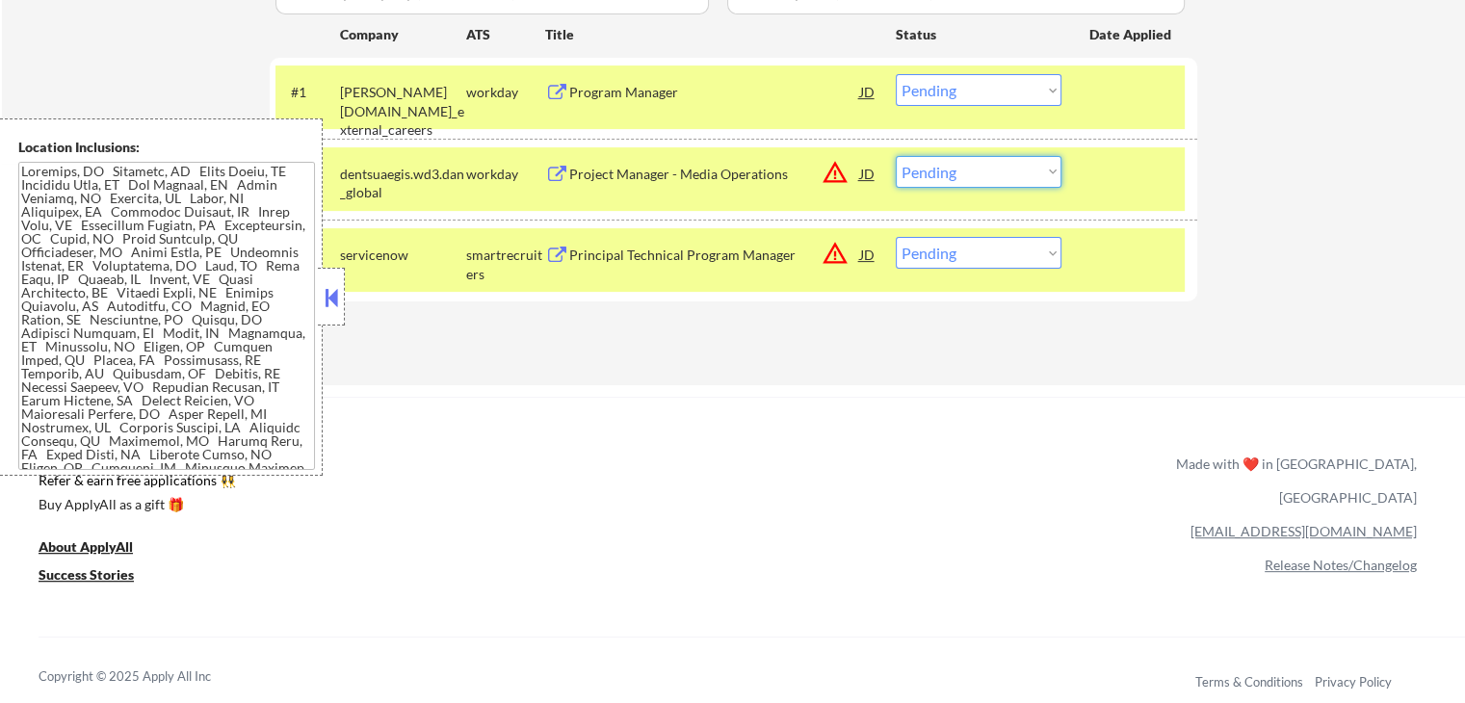
click at [964, 168] on select "Choose an option... Pending Applied Excluded (Questions) Excluded (Expired) Exc…" at bounding box center [979, 172] width 166 height 32
click at [896, 156] on select "Choose an option... Pending Applied Excluded (Questions) Excluded (Expired) Exc…" at bounding box center [979, 172] width 166 height 32
select select ""pending""
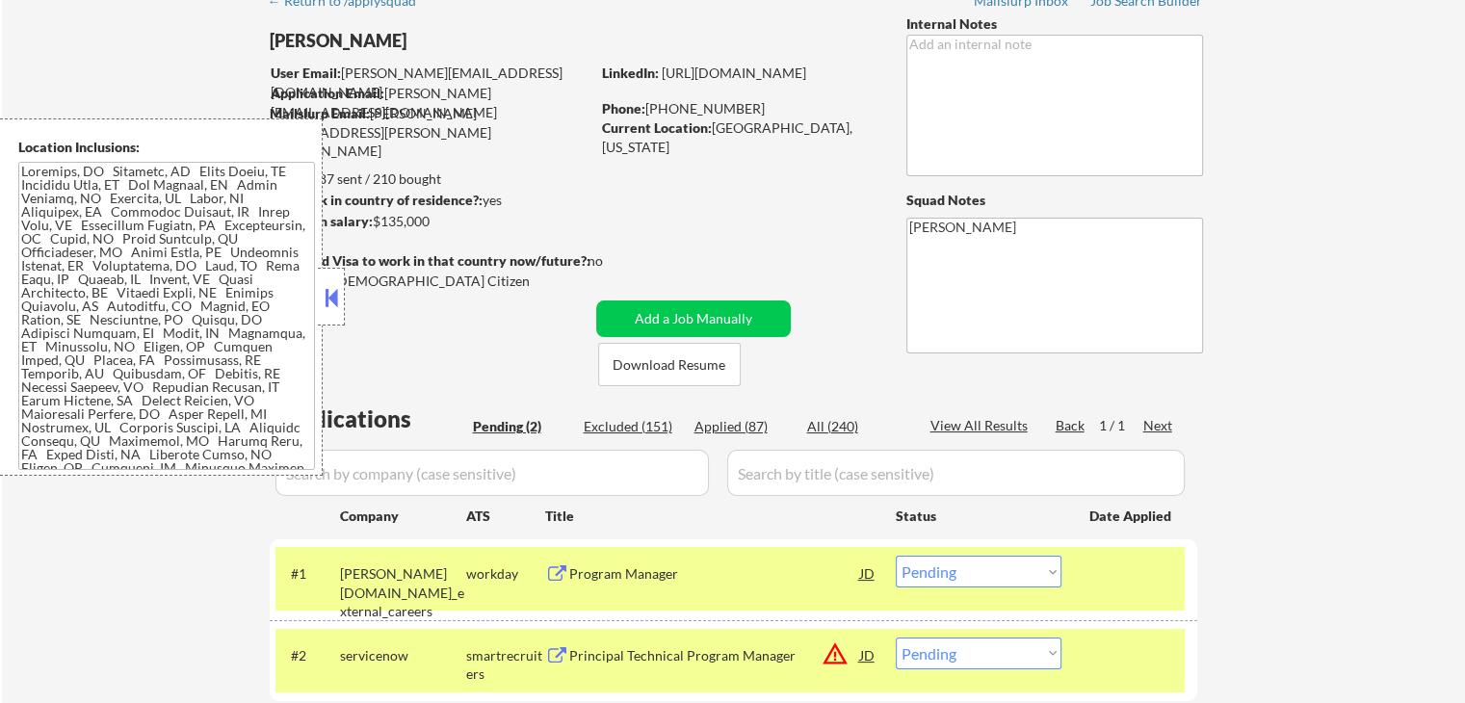
scroll to position [193, 0]
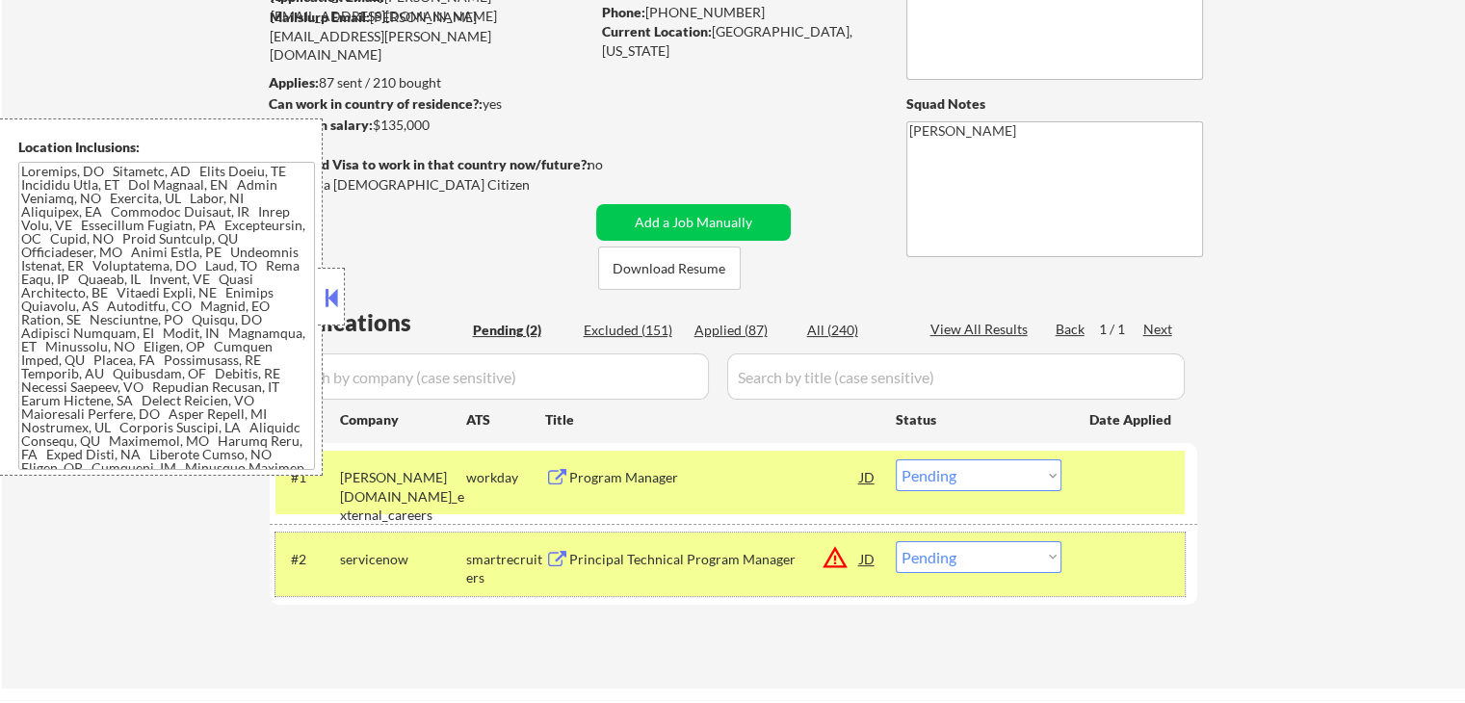
click at [743, 595] on div "#2 servicenow smartrecruiters Principal Technical Program Manager JD warning_am…" at bounding box center [729, 565] width 909 height 64
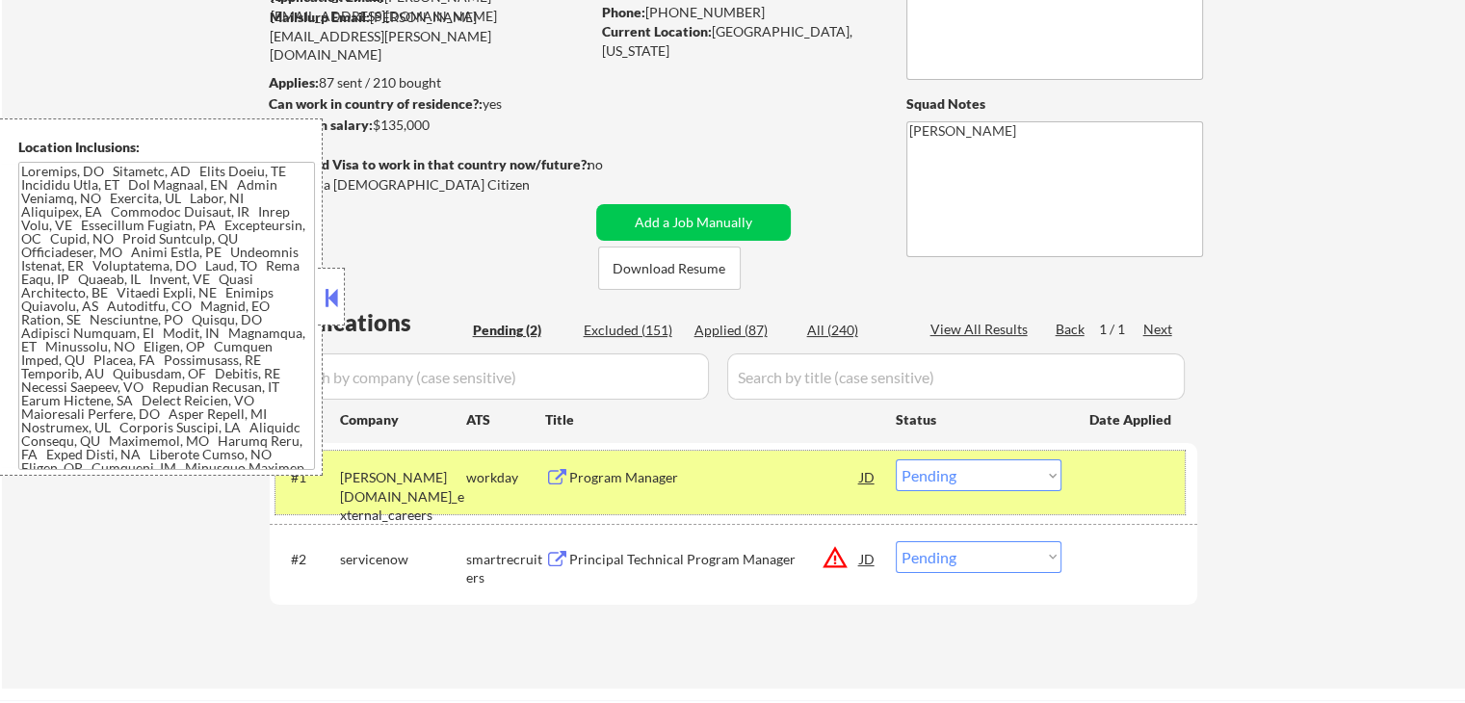
click at [728, 499] on div "#1 [PERSON_NAME][DOMAIN_NAME]_external_careers workday Program Manager JD Choos…" at bounding box center [729, 483] width 909 height 64
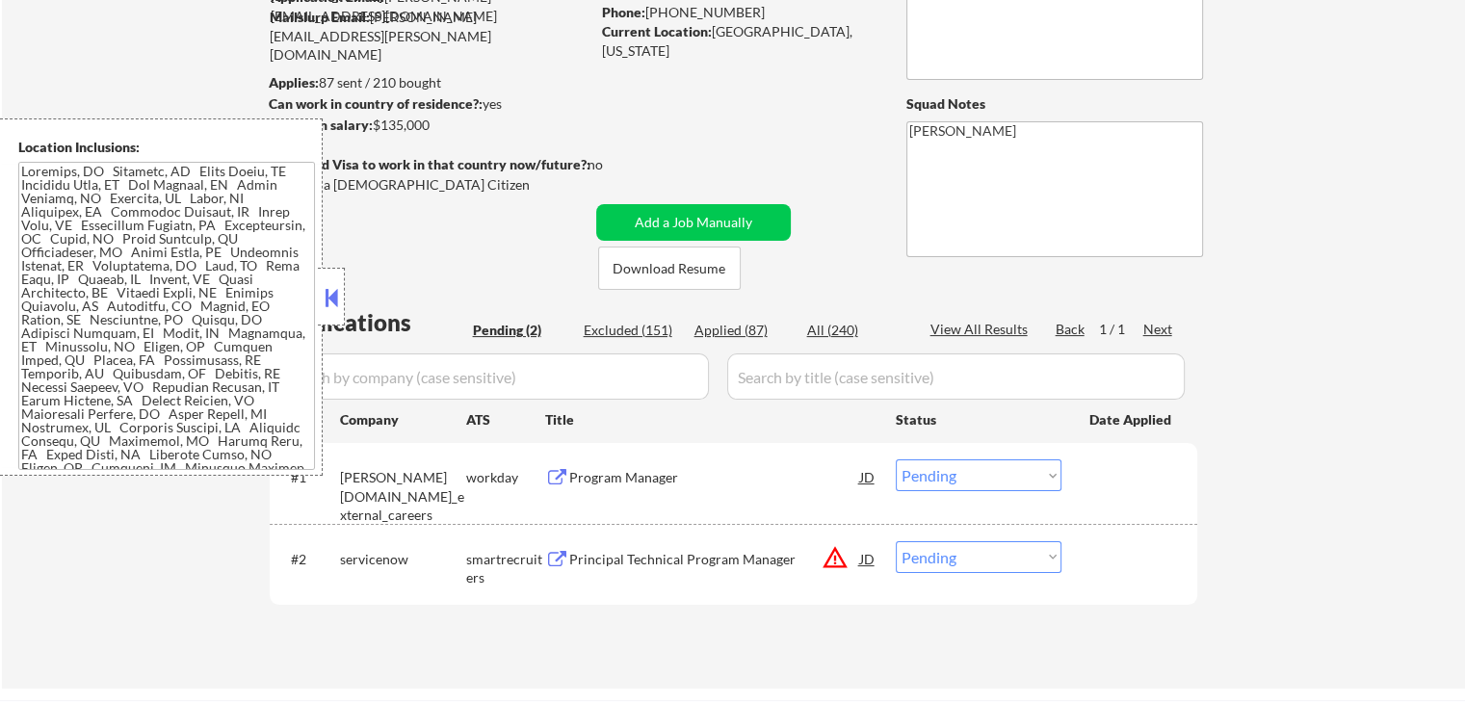
click at [769, 480] on div "Program Manager" at bounding box center [714, 477] width 291 height 19
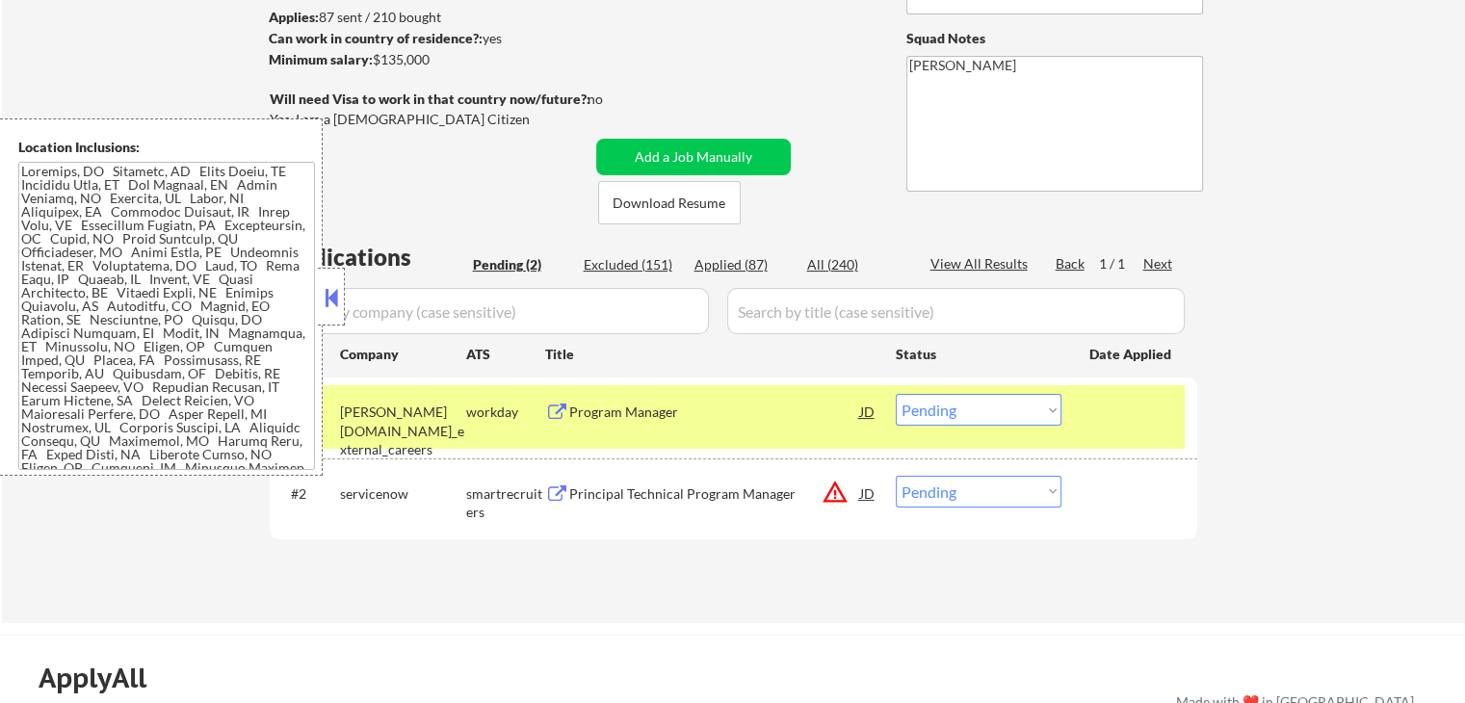
scroll to position [385, 0]
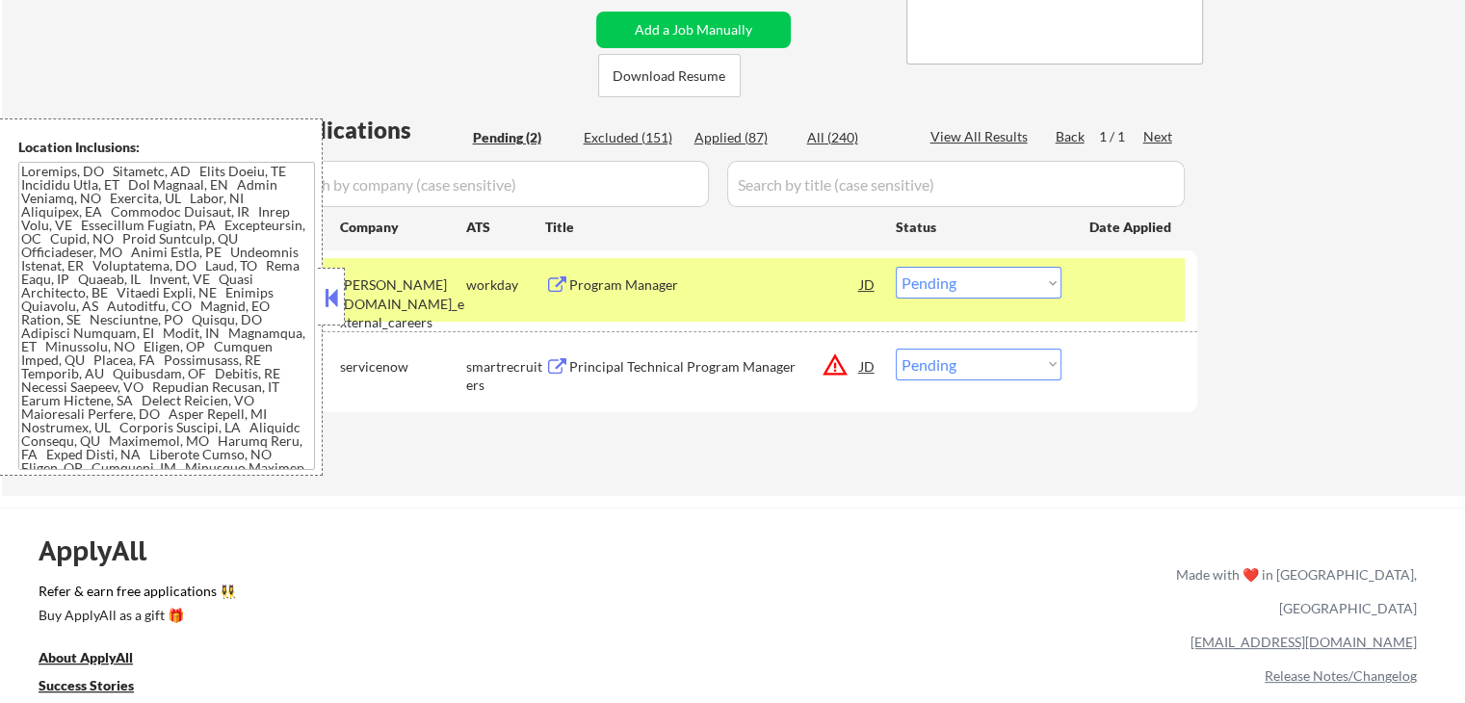
click at [974, 289] on select "Choose an option... Pending Applied Excluded (Questions) Excluded (Expired) Exc…" at bounding box center [979, 283] width 166 height 32
select select ""excluded__location_""
click at [896, 267] on select "Choose an option... Pending Applied Excluded (Questions) Excluded (Expired) Exc…" at bounding box center [979, 283] width 166 height 32
drag, startPoint x: 964, startPoint y: 364, endPoint x: 973, endPoint y: 376, distance: 14.4
click at [967, 366] on select "Choose an option... Pending Applied Excluded (Questions) Excluded (Expired) Exc…" at bounding box center [979, 365] width 166 height 32
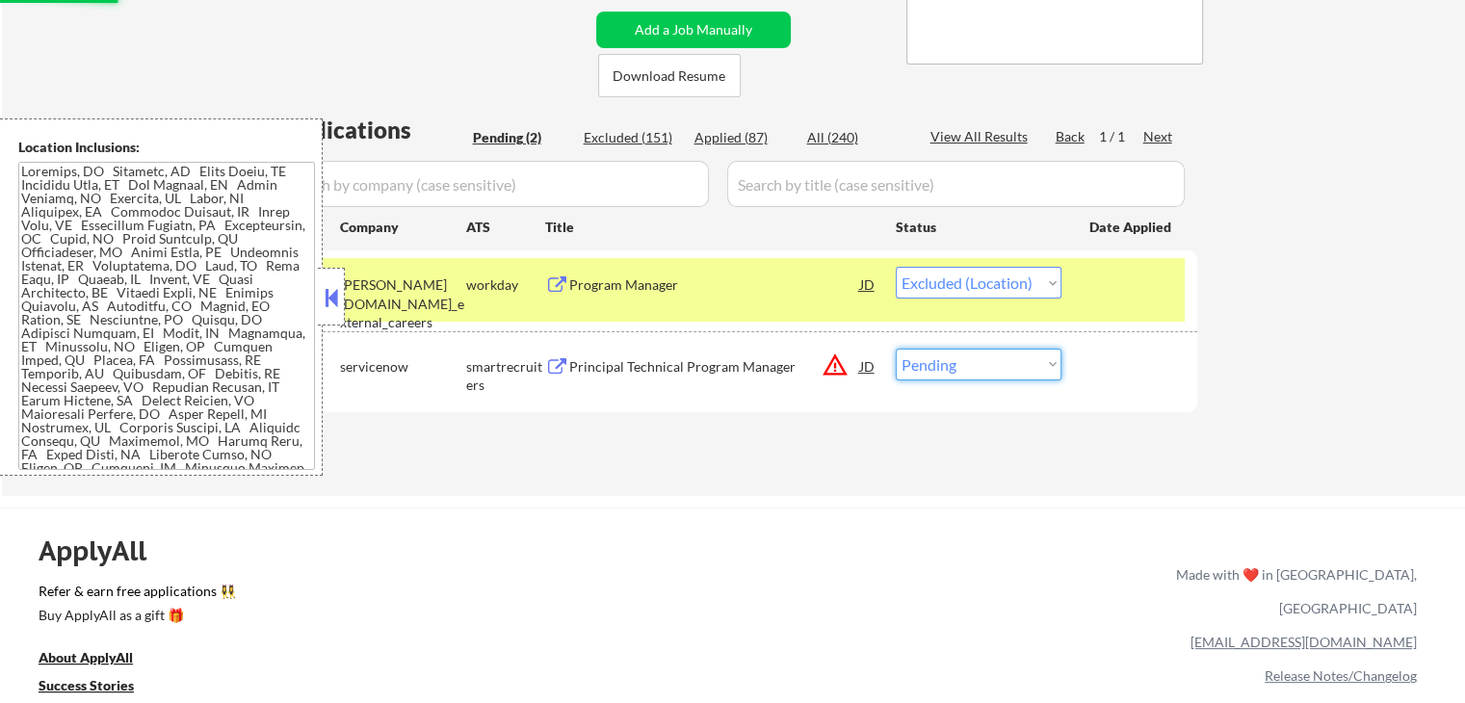
select select ""excluded__location_""
click at [896, 349] on select "Choose an option... Pending Applied Excluded (Questions) Excluded (Expired) Exc…" at bounding box center [979, 365] width 166 height 32
click at [796, 466] on div "← Return to /applysquad Mailslurp Inbox Job Search Builder [PERSON_NAME] User E…" at bounding box center [733, 86] width 961 height 789
